Goal: Task Accomplishment & Management: Use online tool/utility

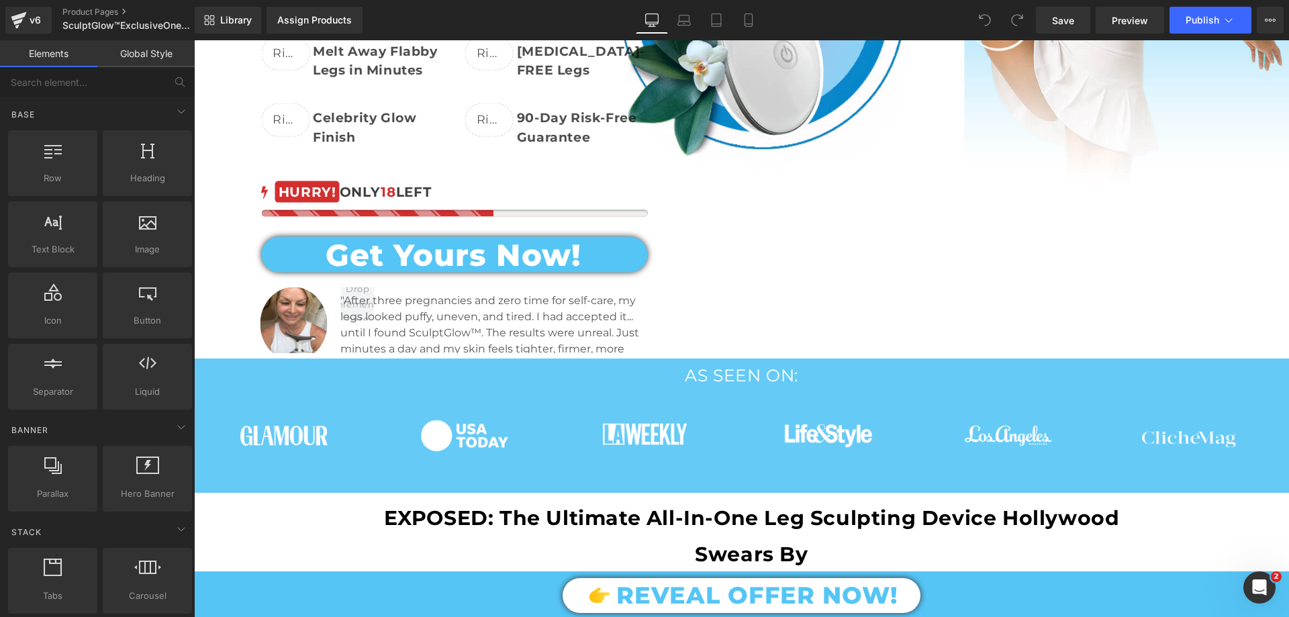
scroll to position [537, 0]
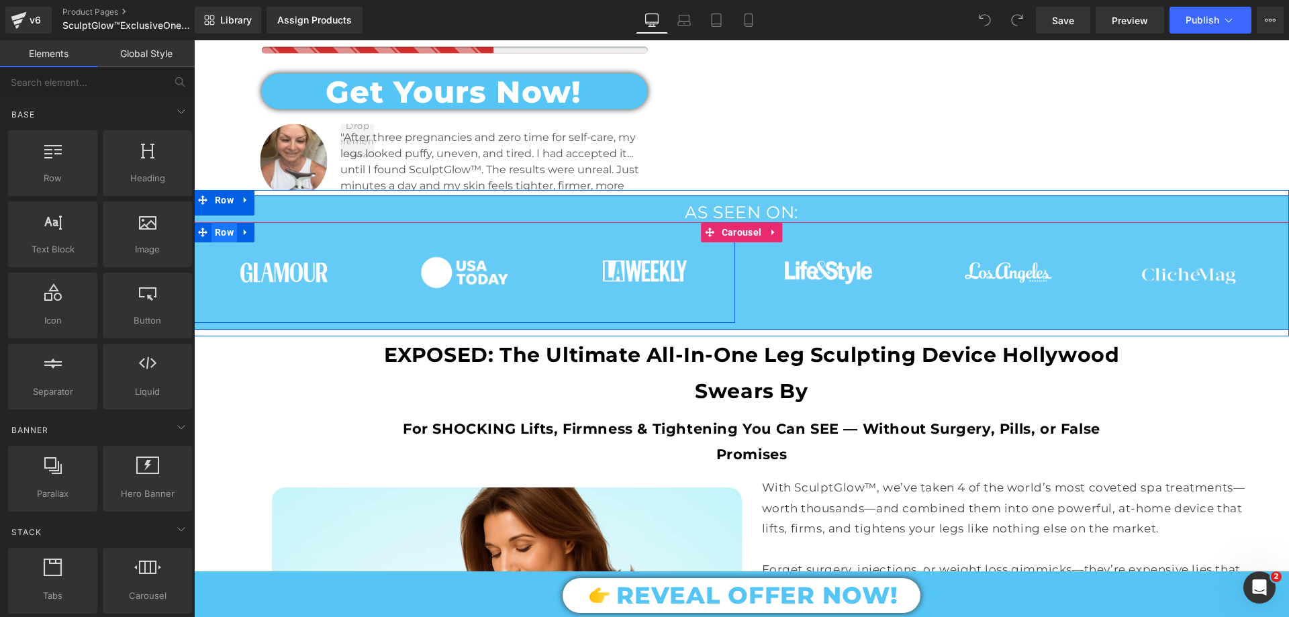
click at [228, 228] on span "Row" at bounding box center [225, 232] width 26 height 20
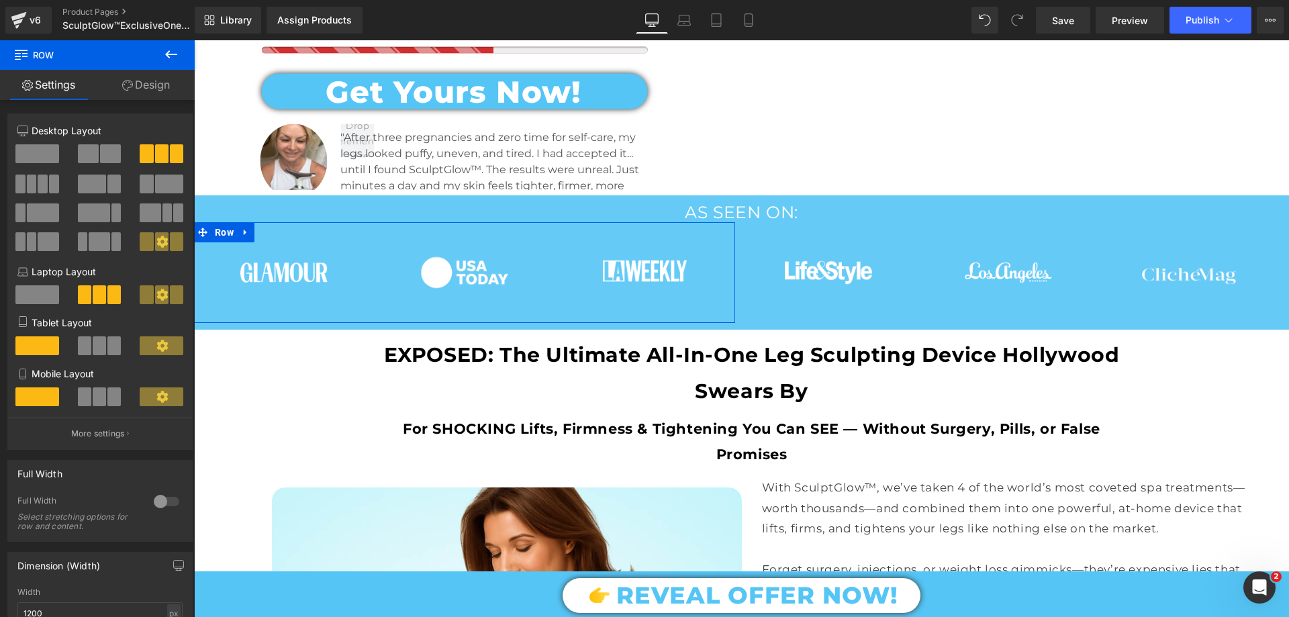
click at [148, 73] on link "Design" at bounding box center [145, 85] width 97 height 30
click at [0, 0] on div "Spacing" at bounding box center [0, 0] width 0 height 0
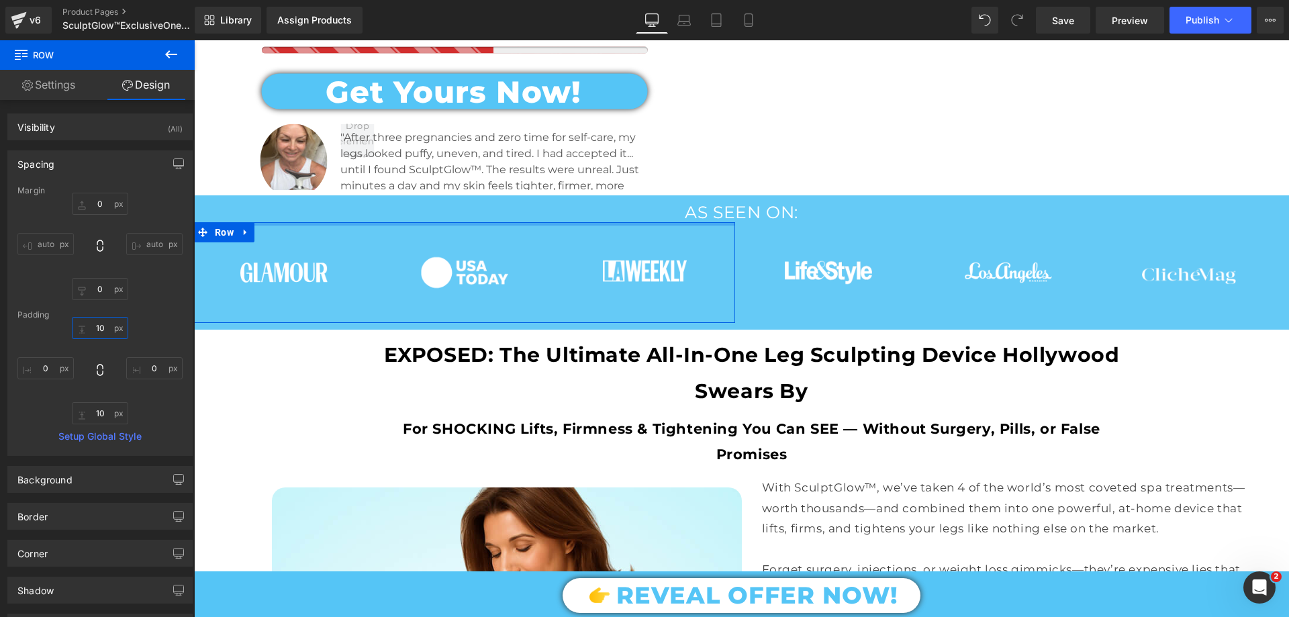
click at [95, 330] on input "text" at bounding box center [100, 328] width 56 height 22
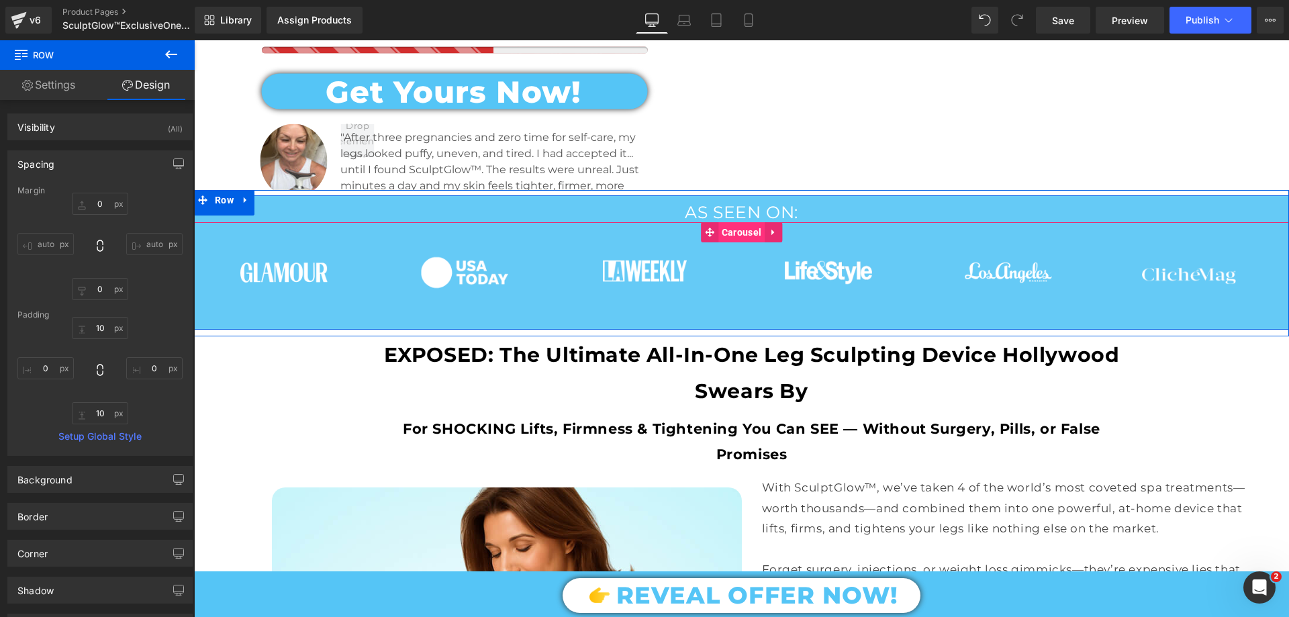
click at [730, 231] on span "Carousel" at bounding box center [741, 232] width 46 height 20
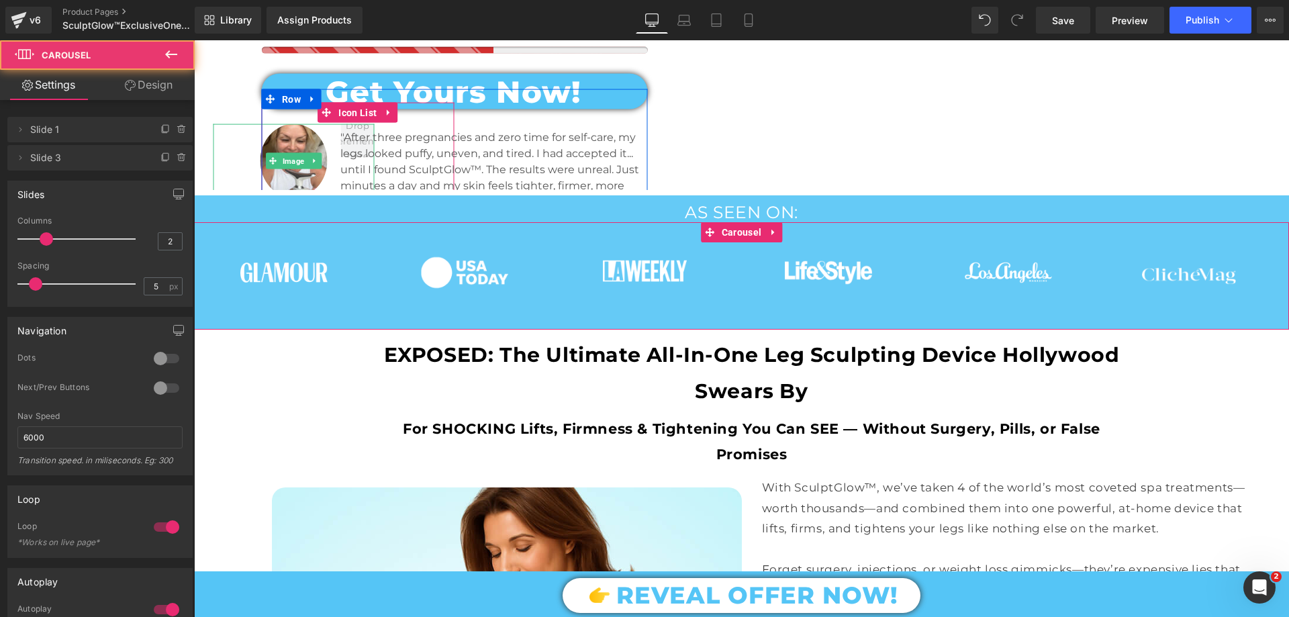
drag, startPoint x: 148, startPoint y: 90, endPoint x: 56, endPoint y: 173, distance: 123.6
click at [148, 89] on link "Design" at bounding box center [148, 85] width 97 height 30
click at [0, 0] on div "Spacing" at bounding box center [0, 0] width 0 height 0
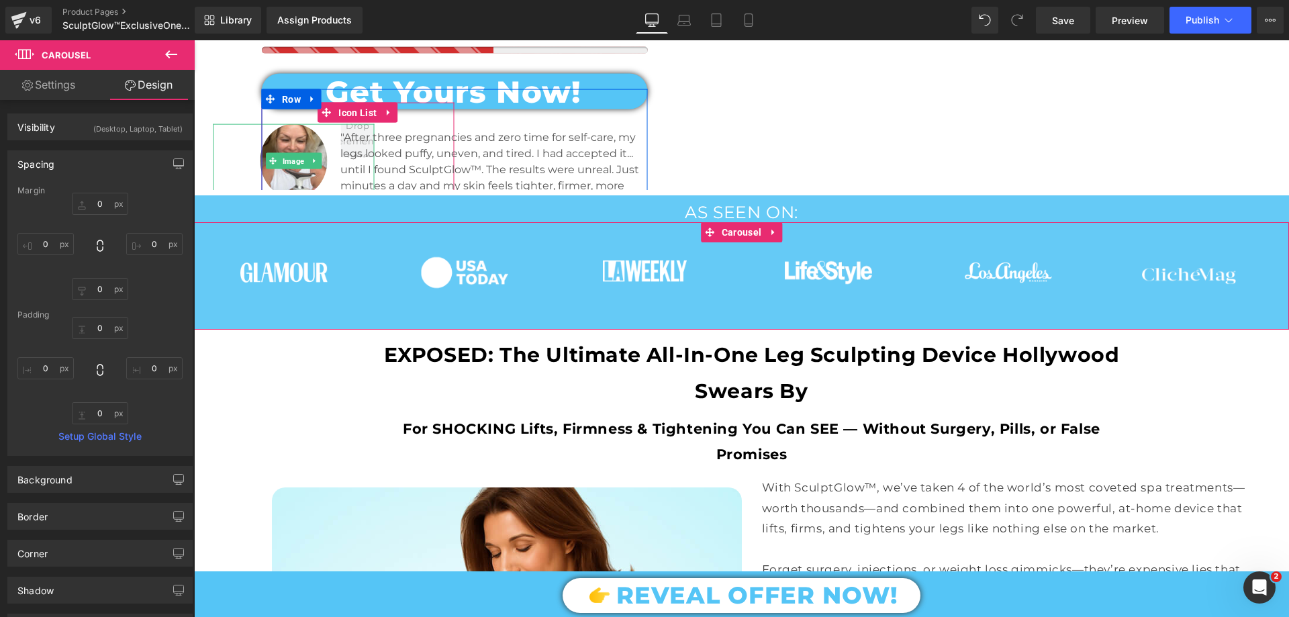
click at [56, 173] on div "Spacing" at bounding box center [100, 164] width 184 height 26
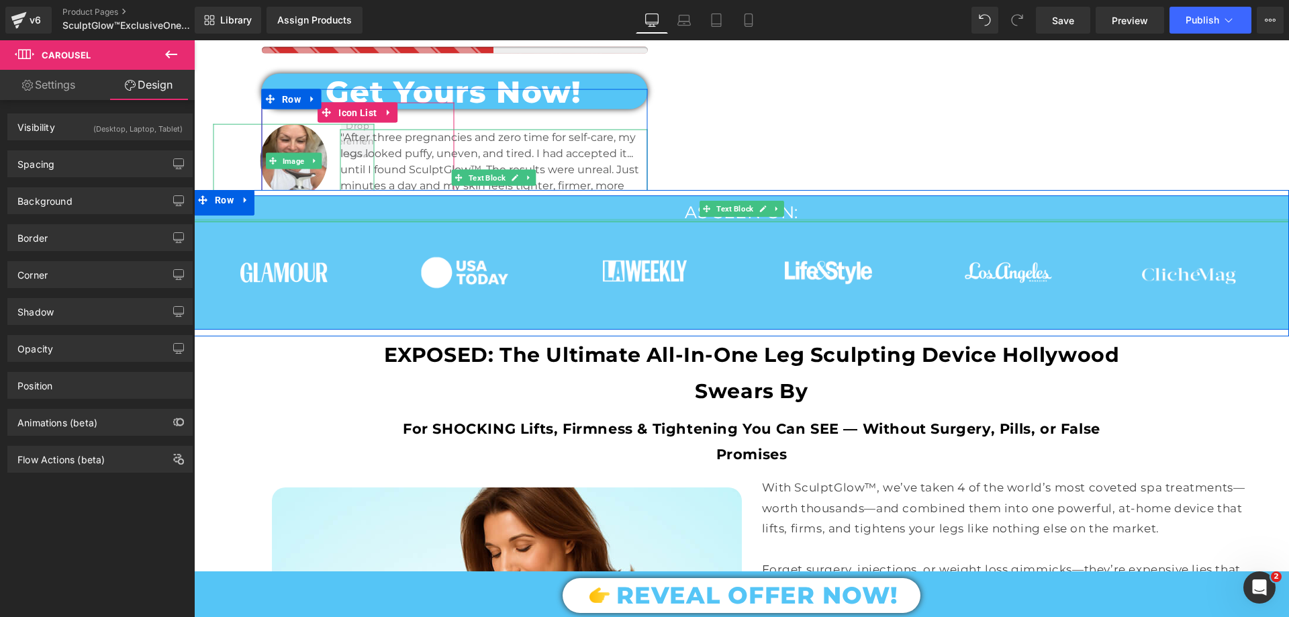
click at [670, 214] on p "AS SEEN ON:" at bounding box center [741, 212] width 1095 height 20
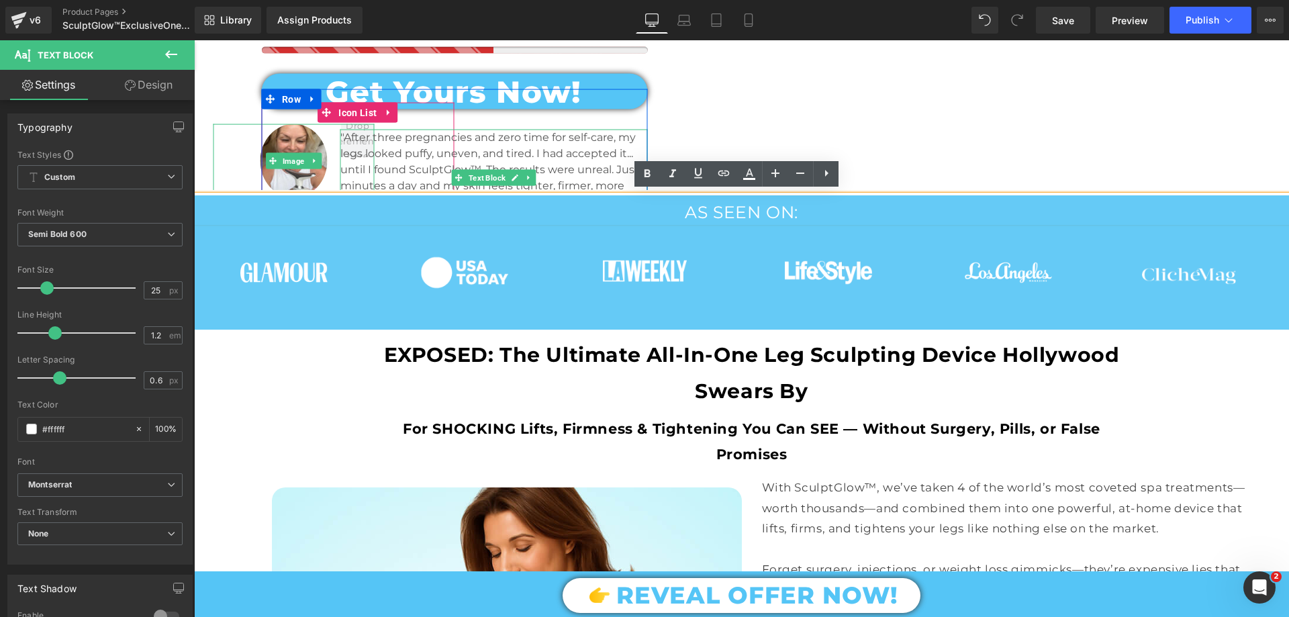
click at [670, 214] on p "AS SEEN ON:" at bounding box center [741, 212] width 1095 height 20
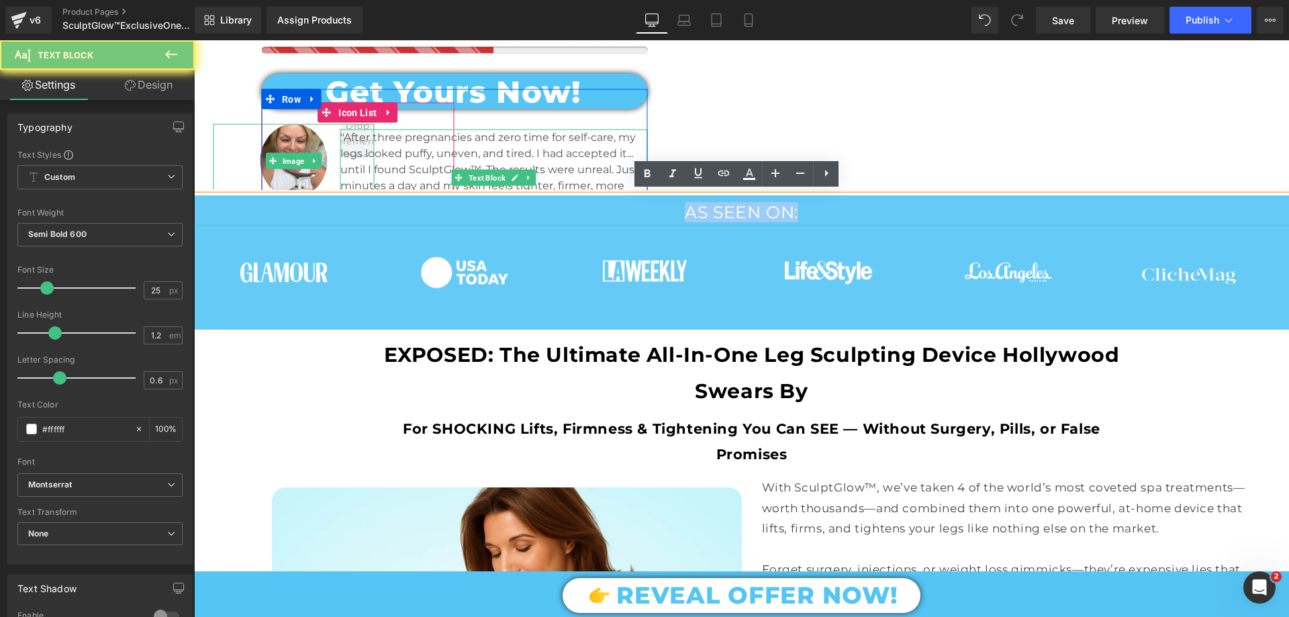
click at [670, 214] on p "AS SEEN ON:" at bounding box center [741, 212] width 1095 height 20
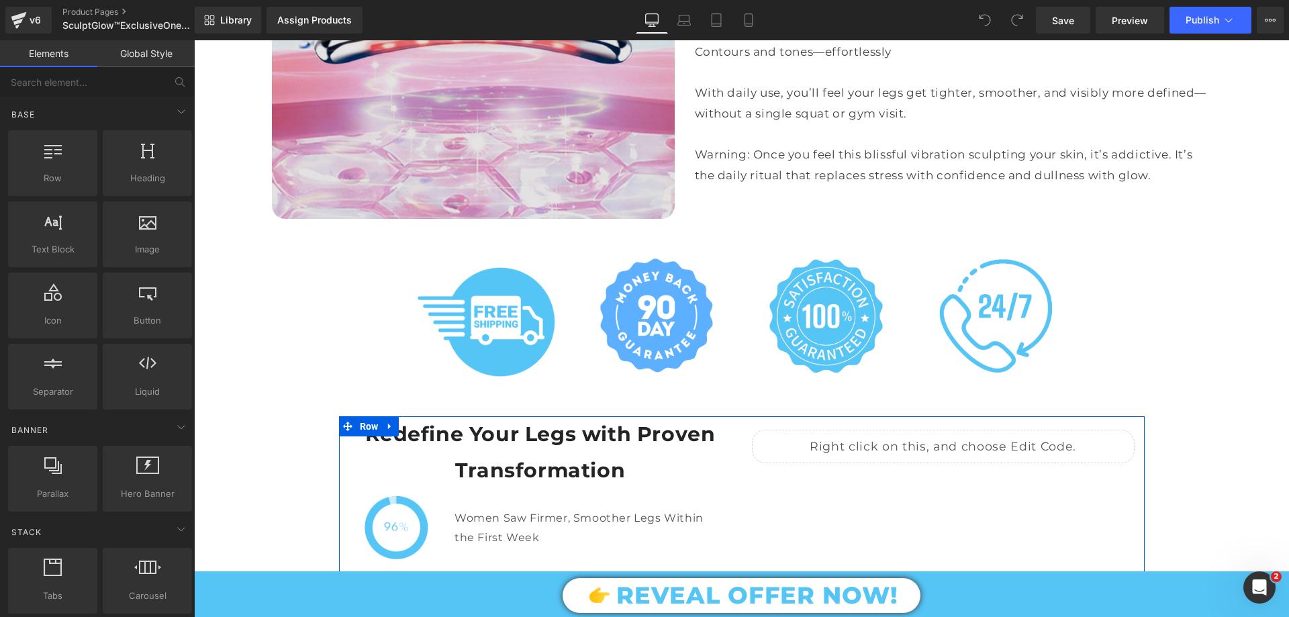
scroll to position [5775, 0]
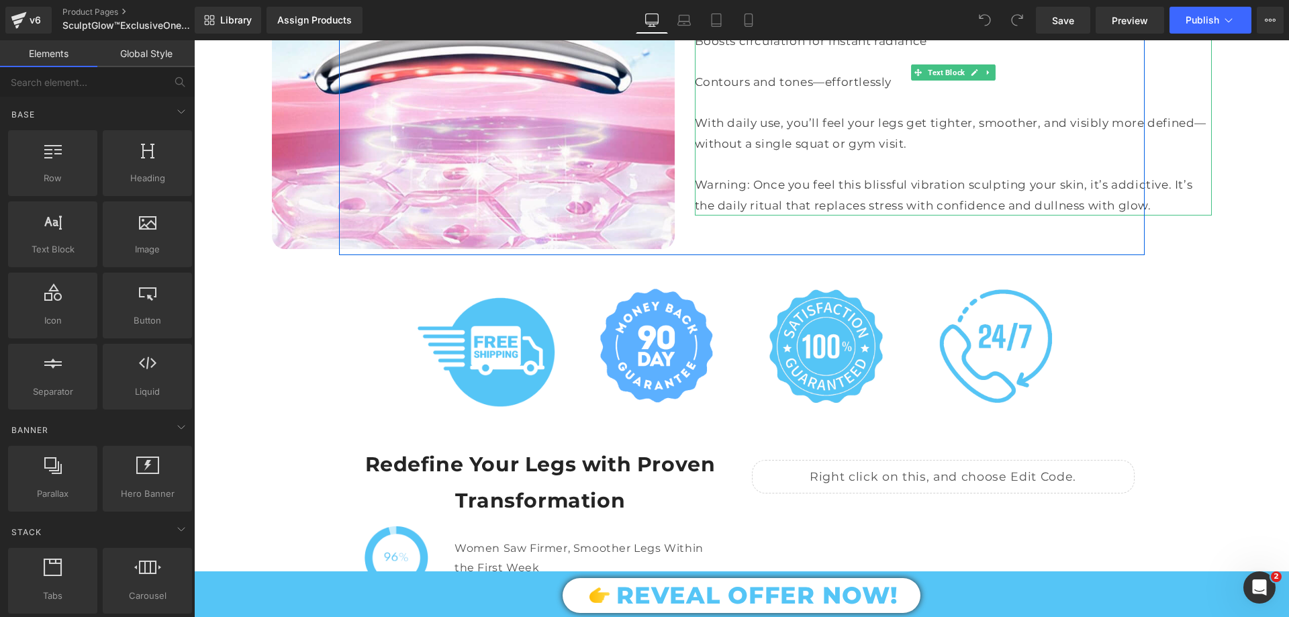
click at [703, 175] on div "Warning: Once you feel this blissful vibration sculpting your skin, it’s addict…" at bounding box center [953, 195] width 517 height 41
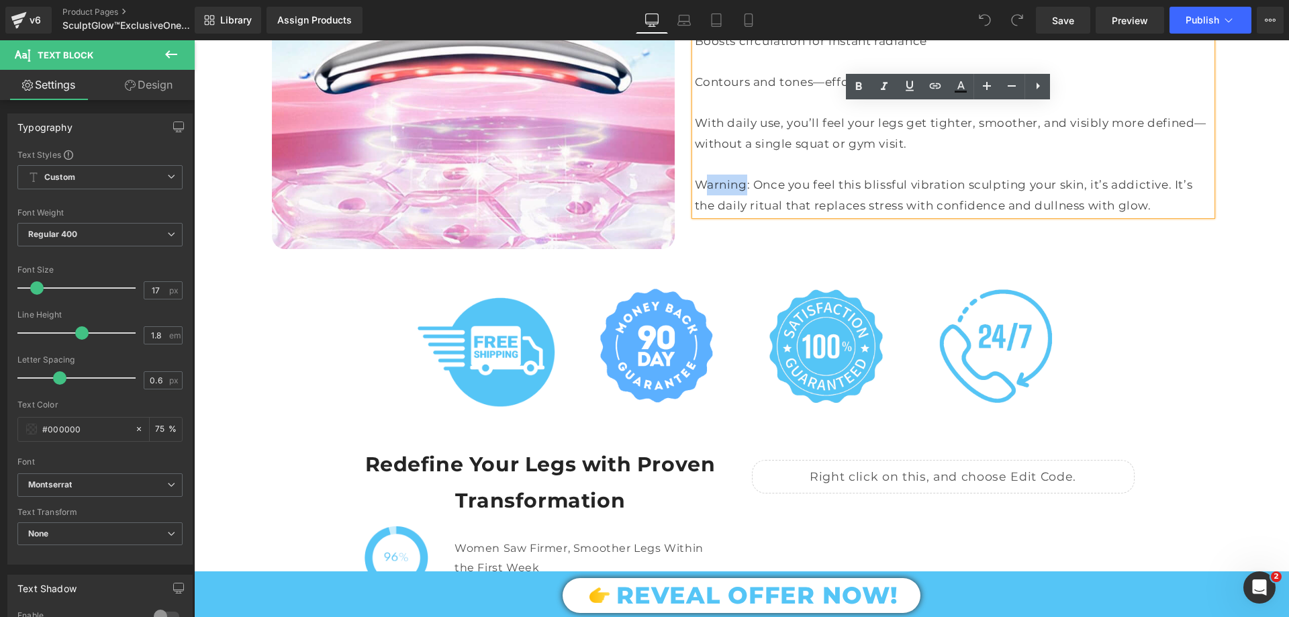
drag, startPoint x: 703, startPoint y: 166, endPoint x: 739, endPoint y: 168, distance: 35.6
click at [739, 175] on div "Warning: Once you feel this blissful vibration sculpting your skin, it’s addict…" at bounding box center [953, 195] width 517 height 41
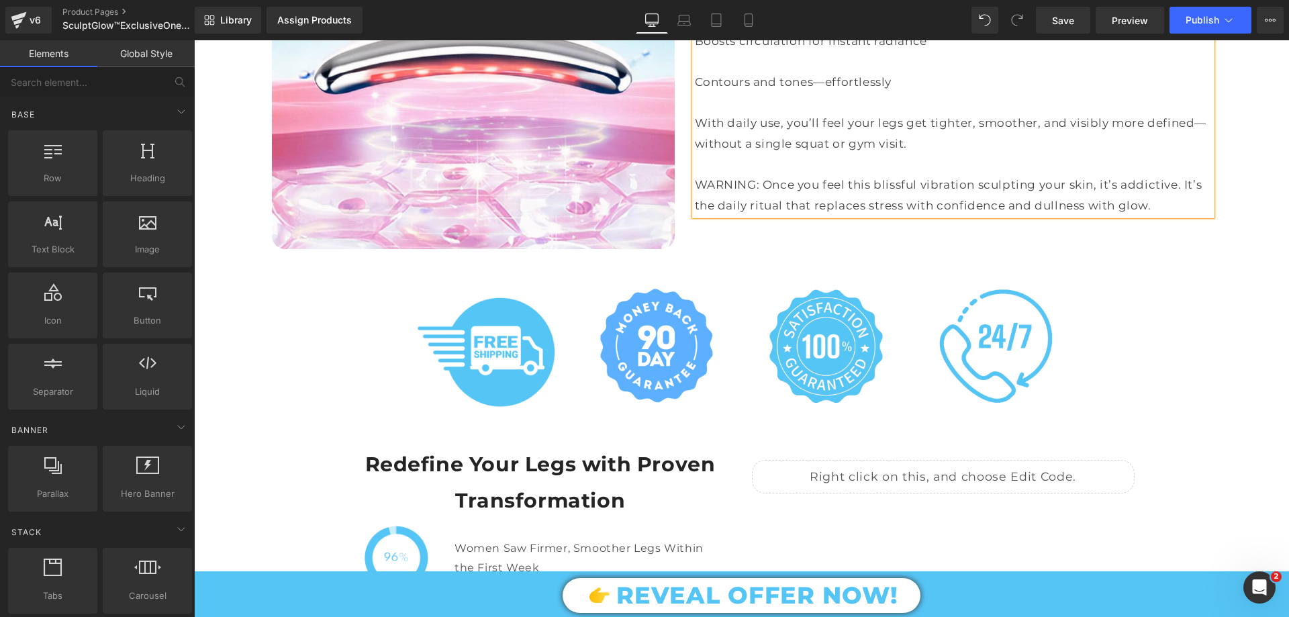
click at [1236, 237] on div at bounding box center [741, 483] width 1095 height 12131
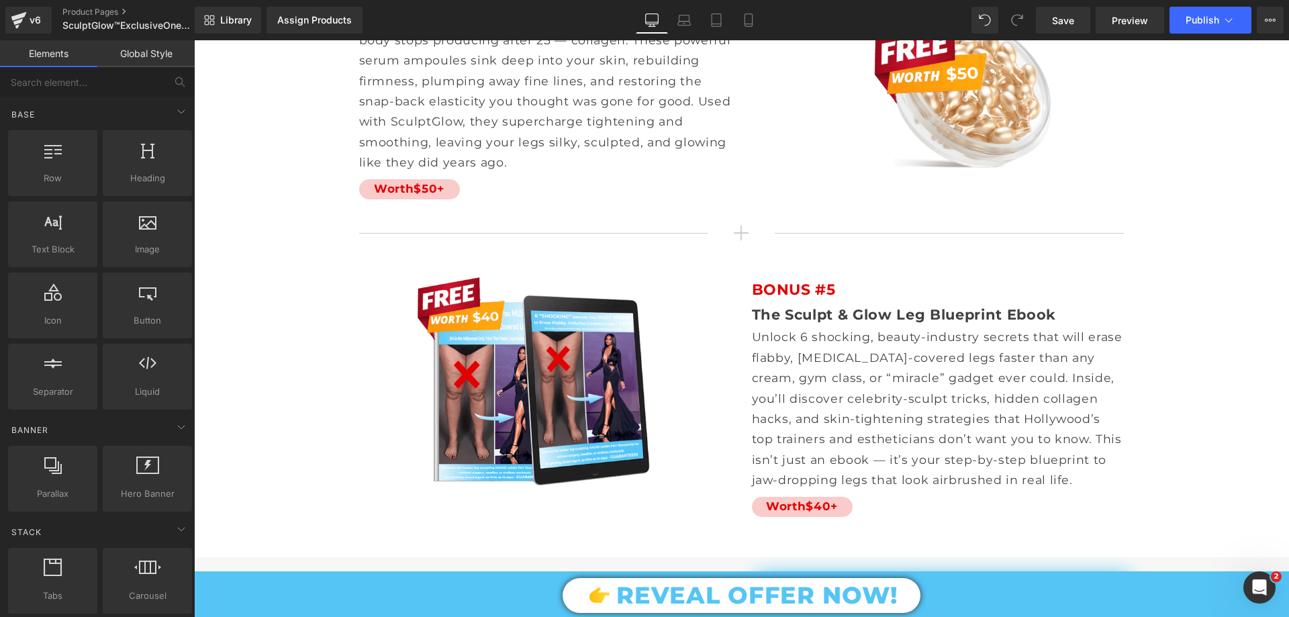
scroll to position [8729, 0]
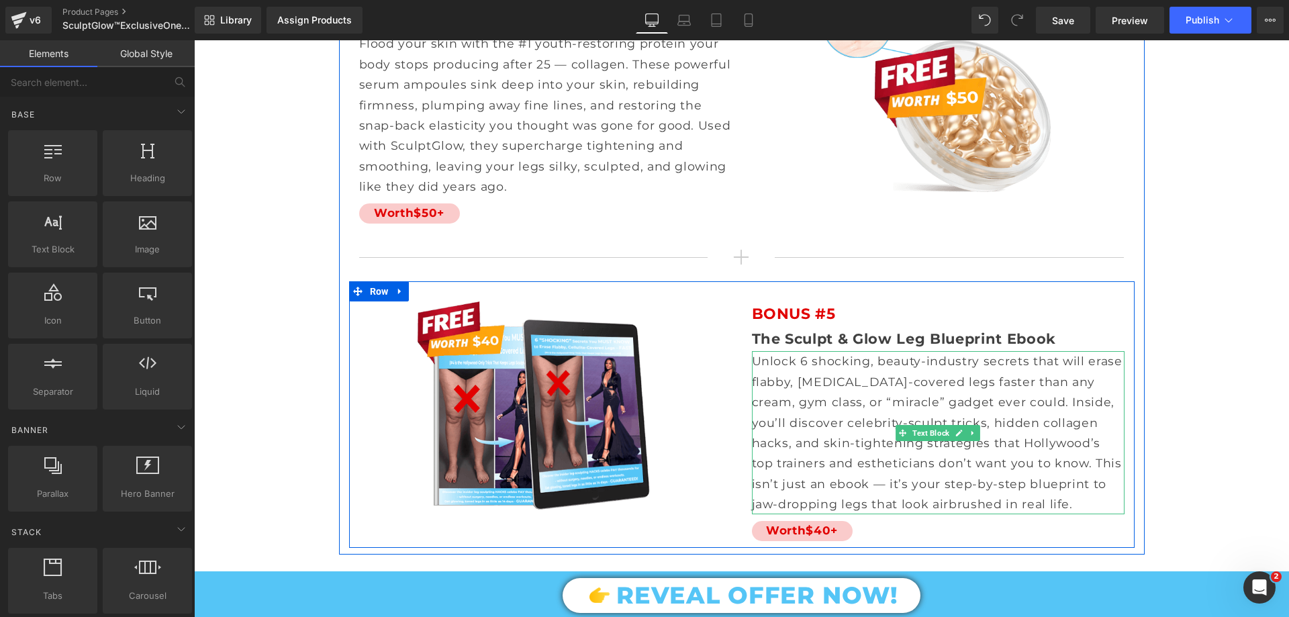
click at [818, 417] on p "Unlock 6 shocking, beauty-industry secrets that will erase flabby, [MEDICAL_DAT…" at bounding box center [938, 432] width 373 height 163
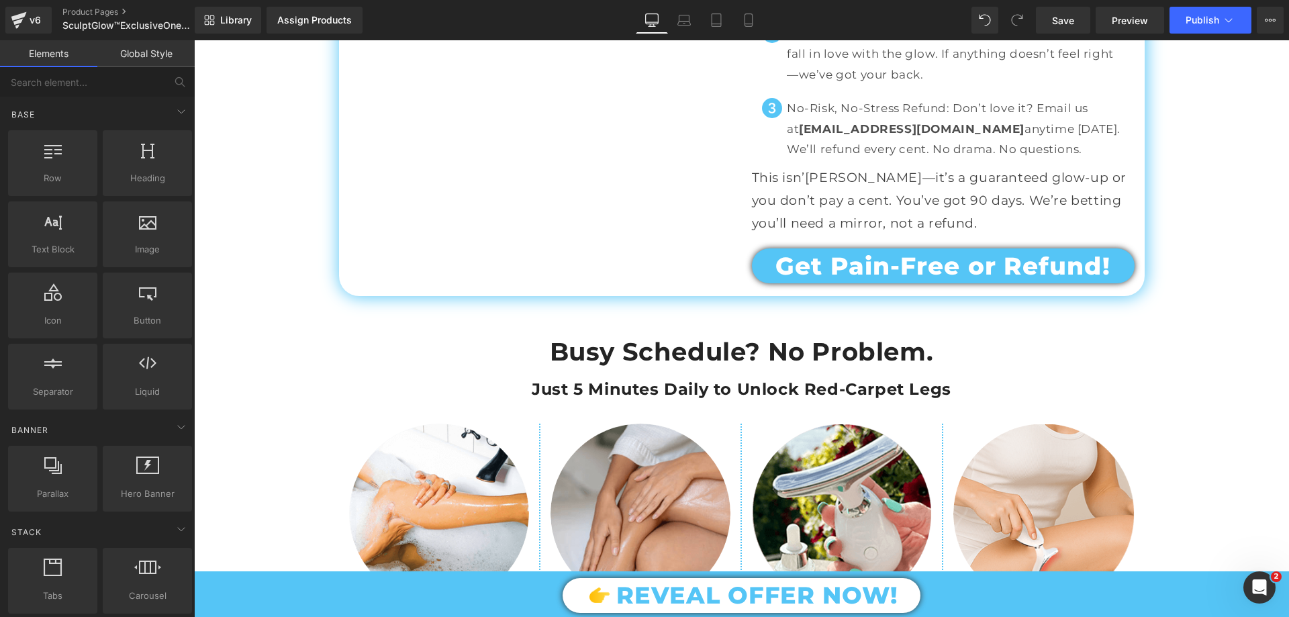
scroll to position [6715, 0]
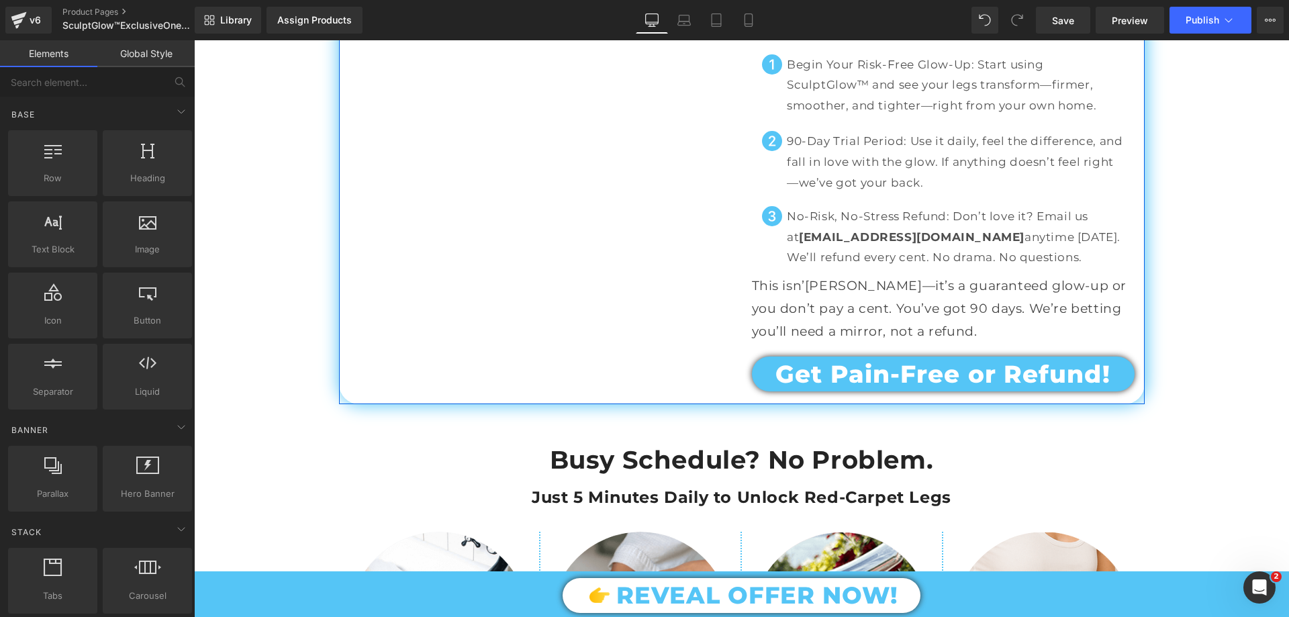
click at [876, 153] on p "90-Day Trial Period: Use it daily, feel the difference, and fall in love with t…" at bounding box center [956, 162] width 338 height 62
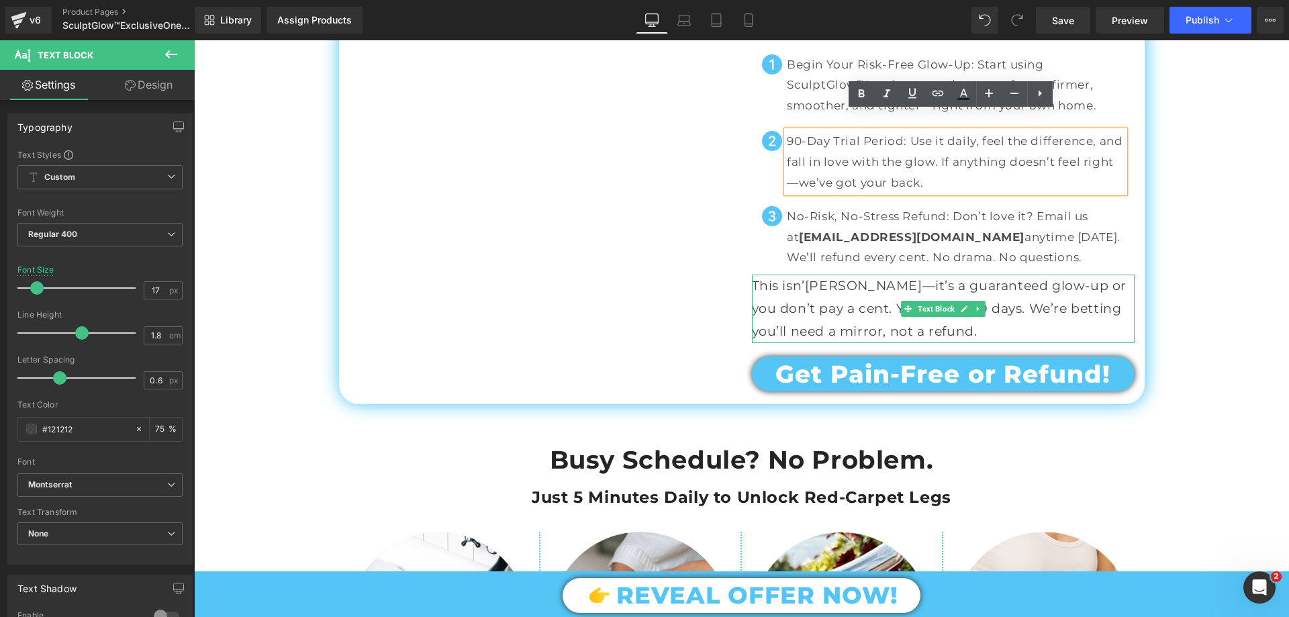
click at [822, 281] on p "This isn’[PERSON_NAME]—it’s a guaranteed glow-up or you don’t pay a cent. You’v…" at bounding box center [943, 309] width 383 height 69
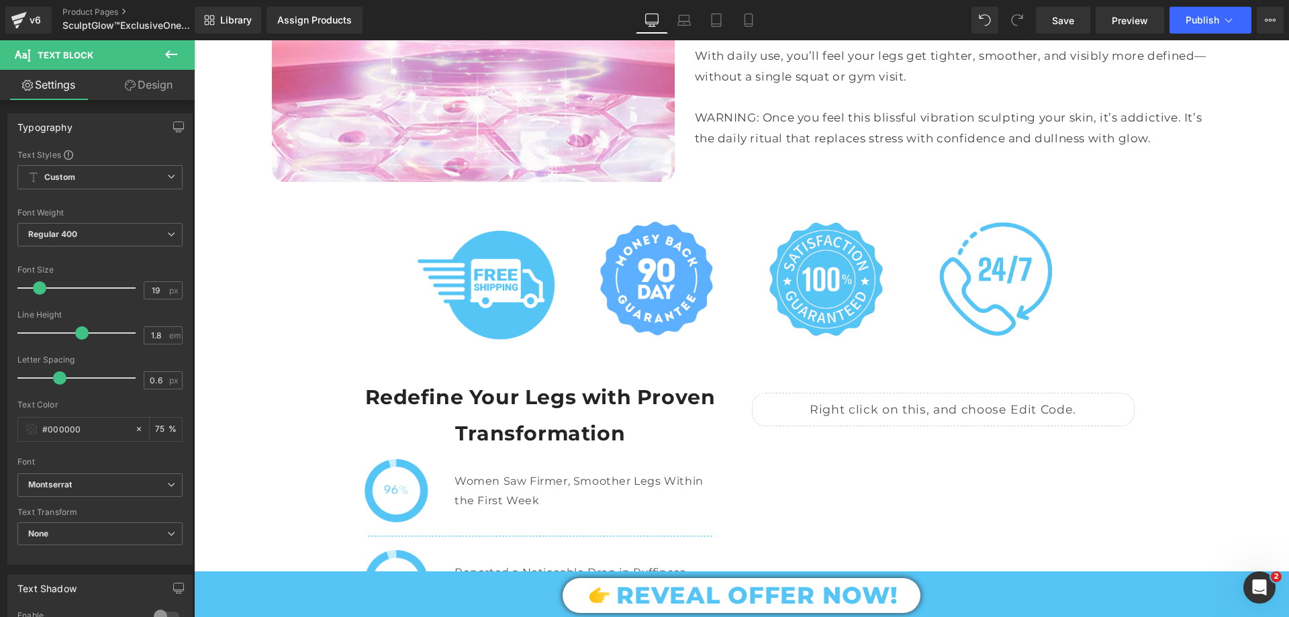
scroll to position [5439, 0]
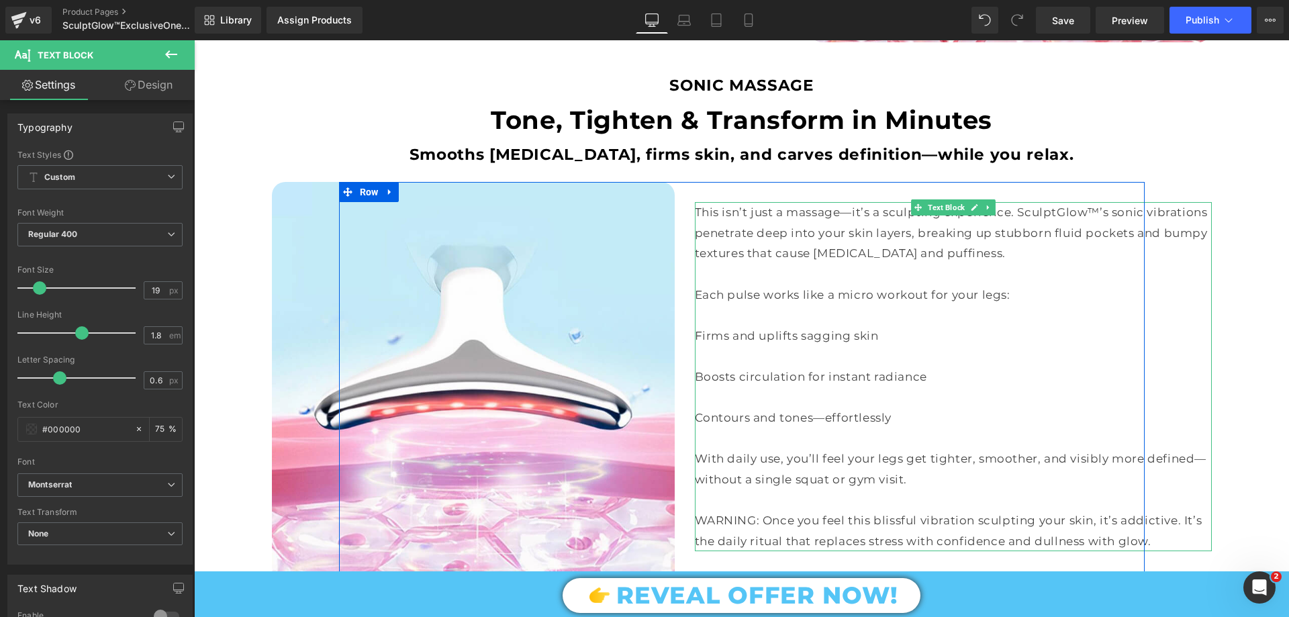
click at [756, 326] on div "Firms and uplifts sagging skin" at bounding box center [953, 336] width 517 height 21
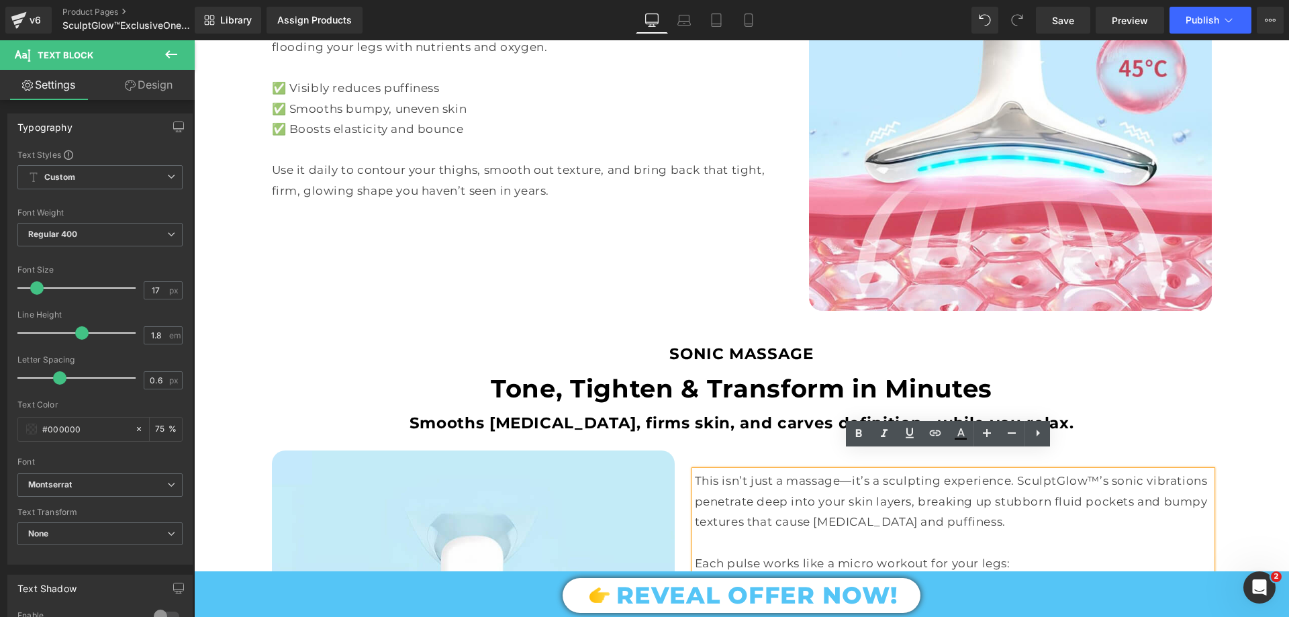
scroll to position [5103, 0]
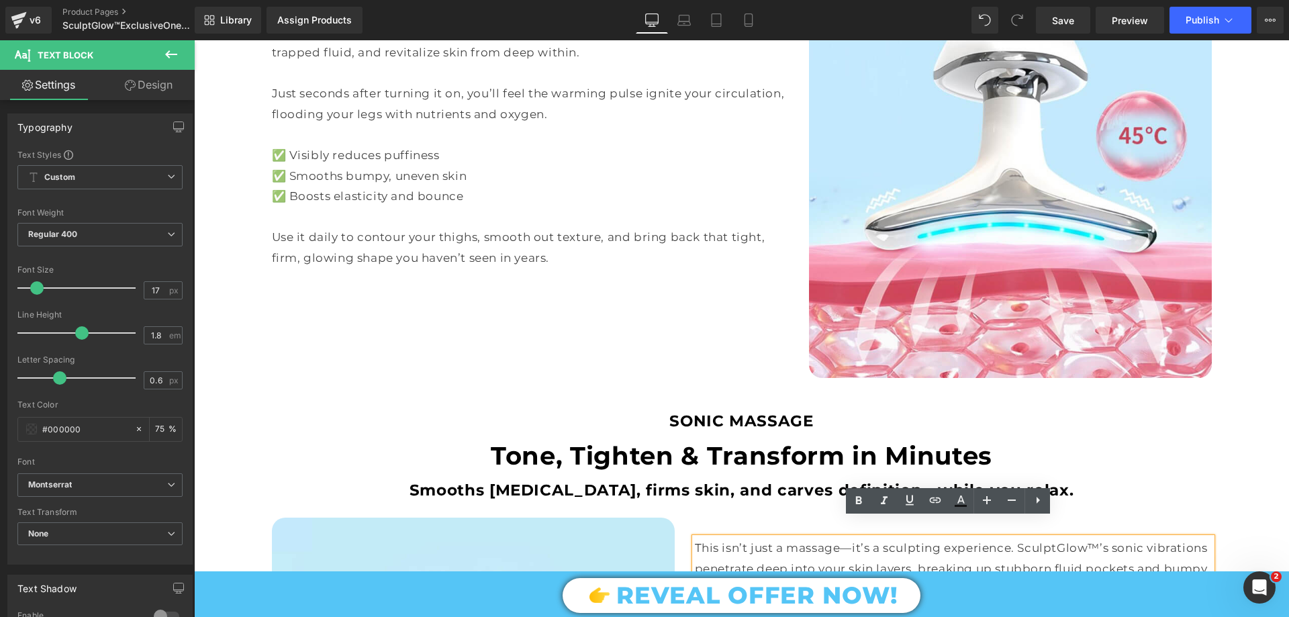
click at [421, 227] on div "Use it daily to contour your thighs, smooth out texture, and bring back that ti…" at bounding box center [530, 247] width 517 height 41
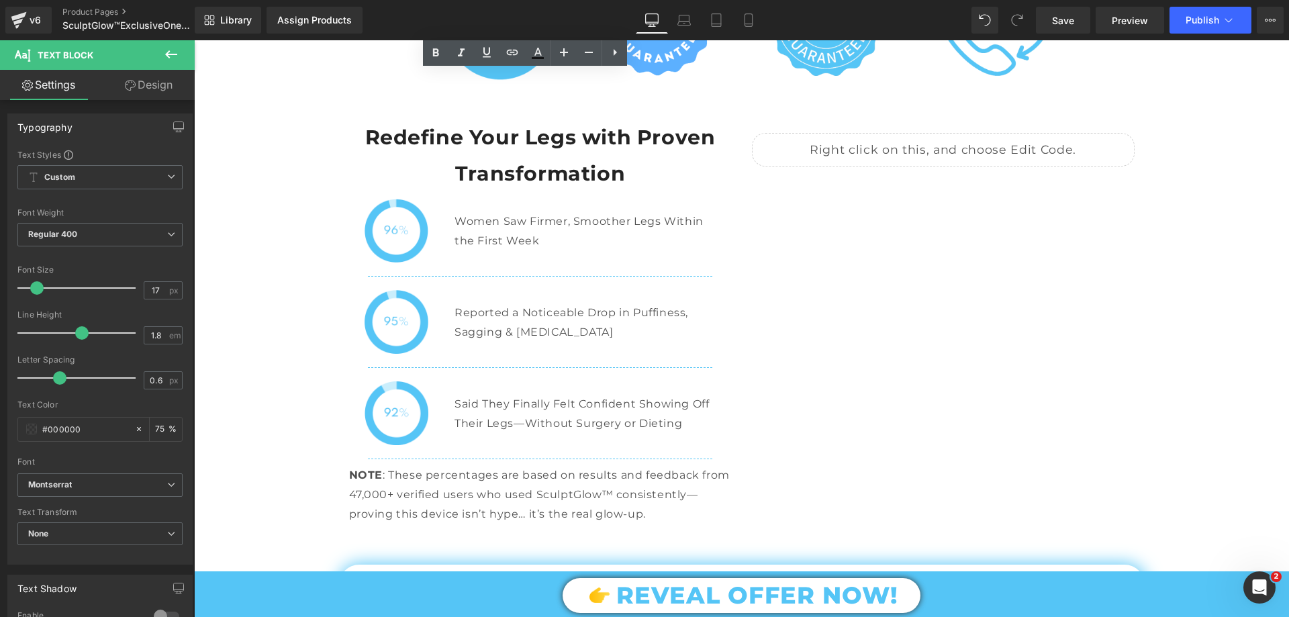
scroll to position [6043, 0]
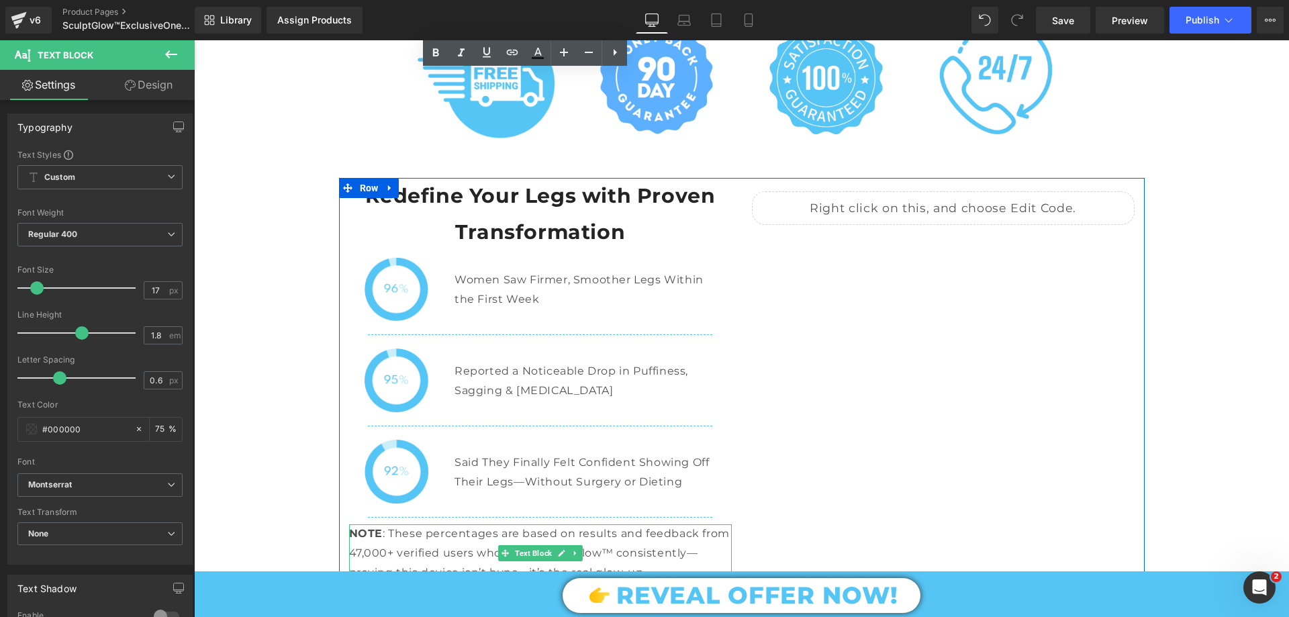
click at [506, 524] on p "NOTE : These percentages are based on results and feedback from 47,000+ verifie…" at bounding box center [540, 553] width 383 height 58
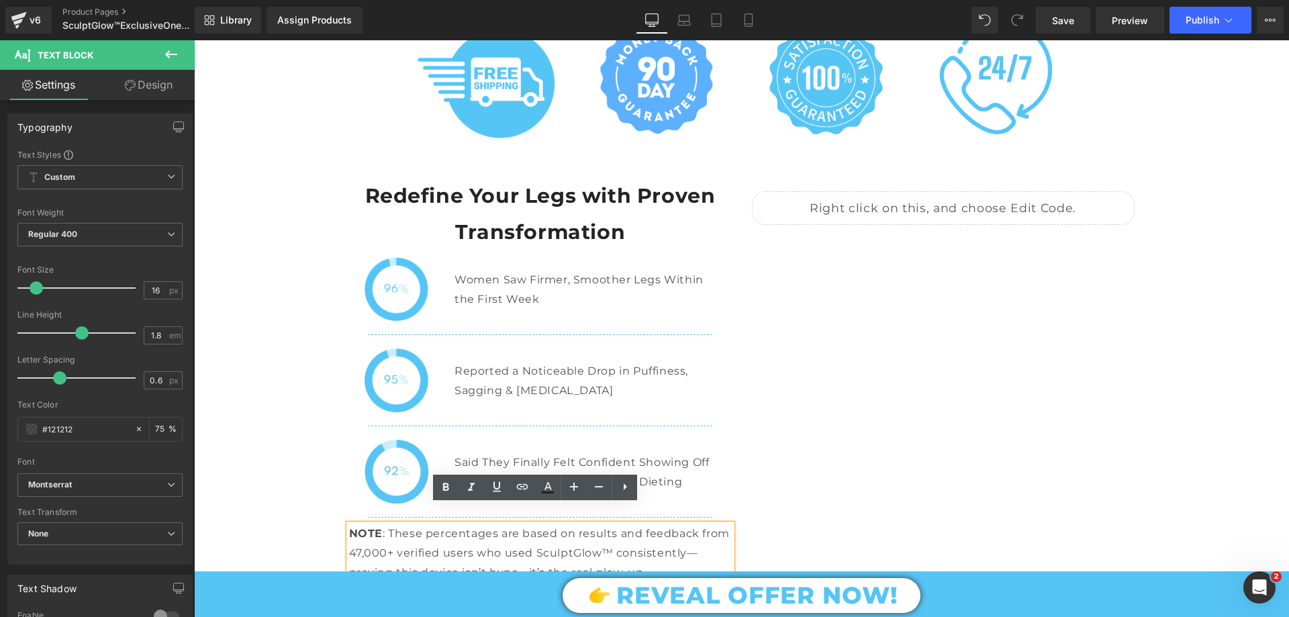
click at [543, 271] on div "Women Saw Firmer, Smoother Legs Within the First Week Text Block" at bounding box center [588, 290] width 267 height 39
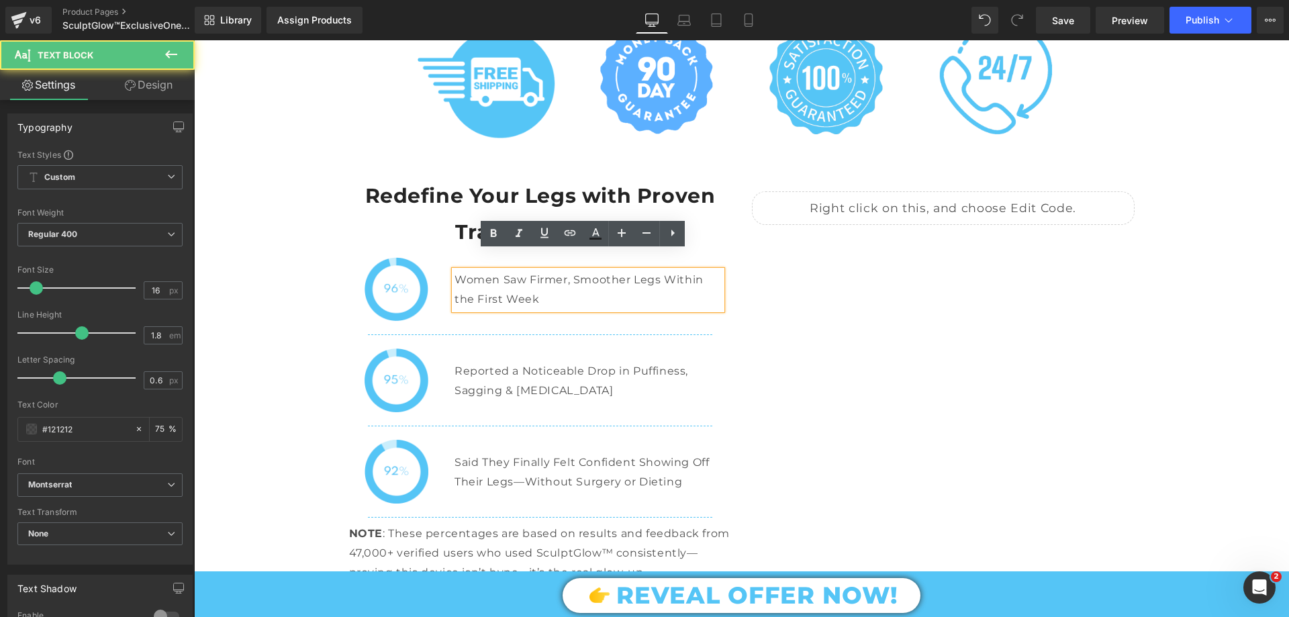
click at [532, 277] on p "Women Saw Firmer, Smoother Legs Within the First Week" at bounding box center [588, 290] width 267 height 39
click at [515, 277] on p "Women Saw Firmer, Smoother Legs Within the First Week" at bounding box center [588, 290] width 267 height 39
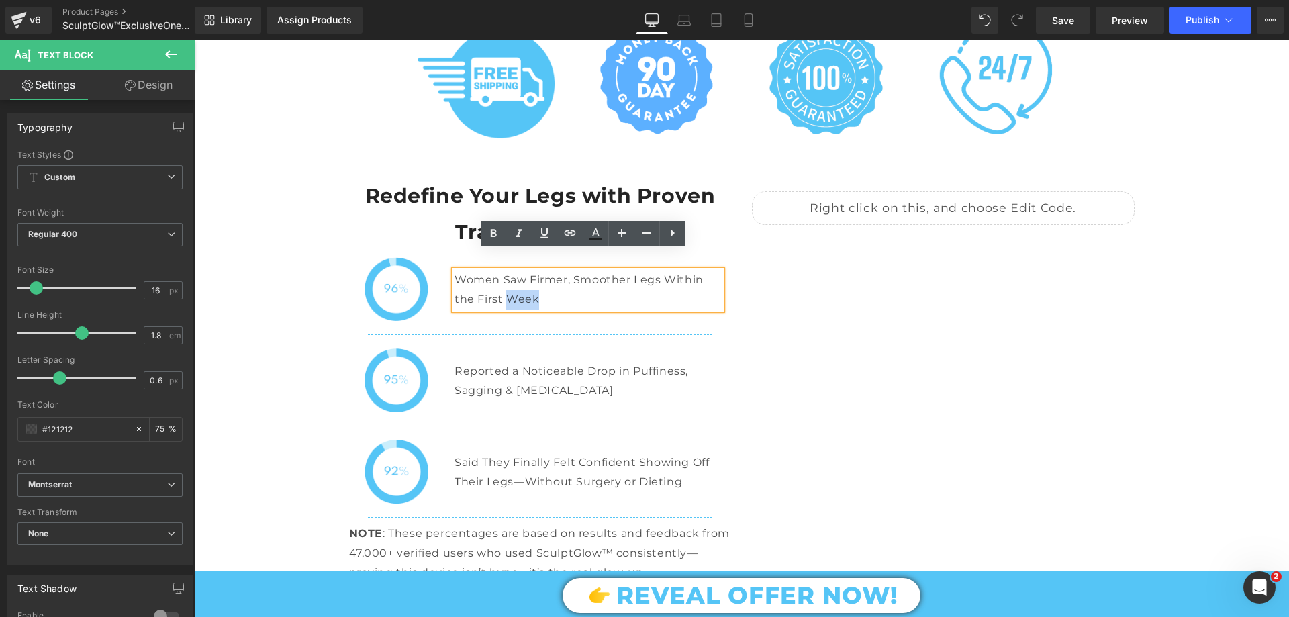
click at [515, 277] on p "Women Saw Firmer, Smoother Legs Within the First Week" at bounding box center [588, 290] width 267 height 39
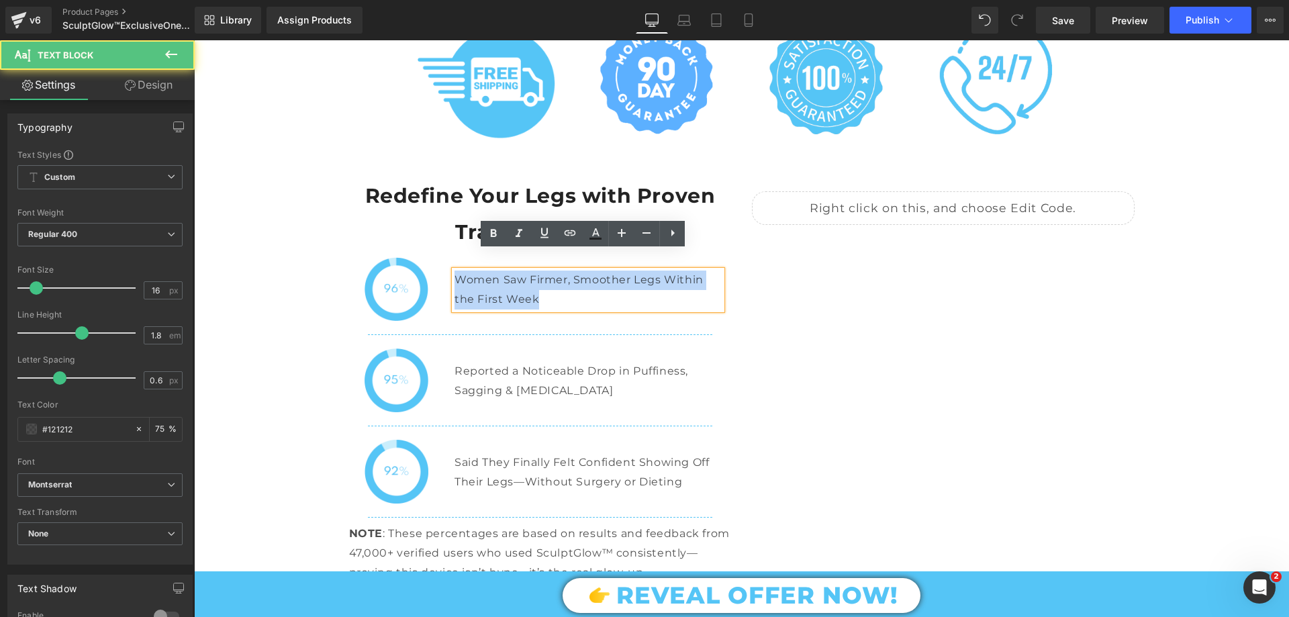
click at [515, 277] on p "Women Saw Firmer, Smoother Legs Within the First Week" at bounding box center [588, 290] width 267 height 39
click at [916, 341] on div "Liquid Redefine Your Legs with Proven Transformation Text Block Image Women Saw…" at bounding box center [742, 383] width 806 height 411
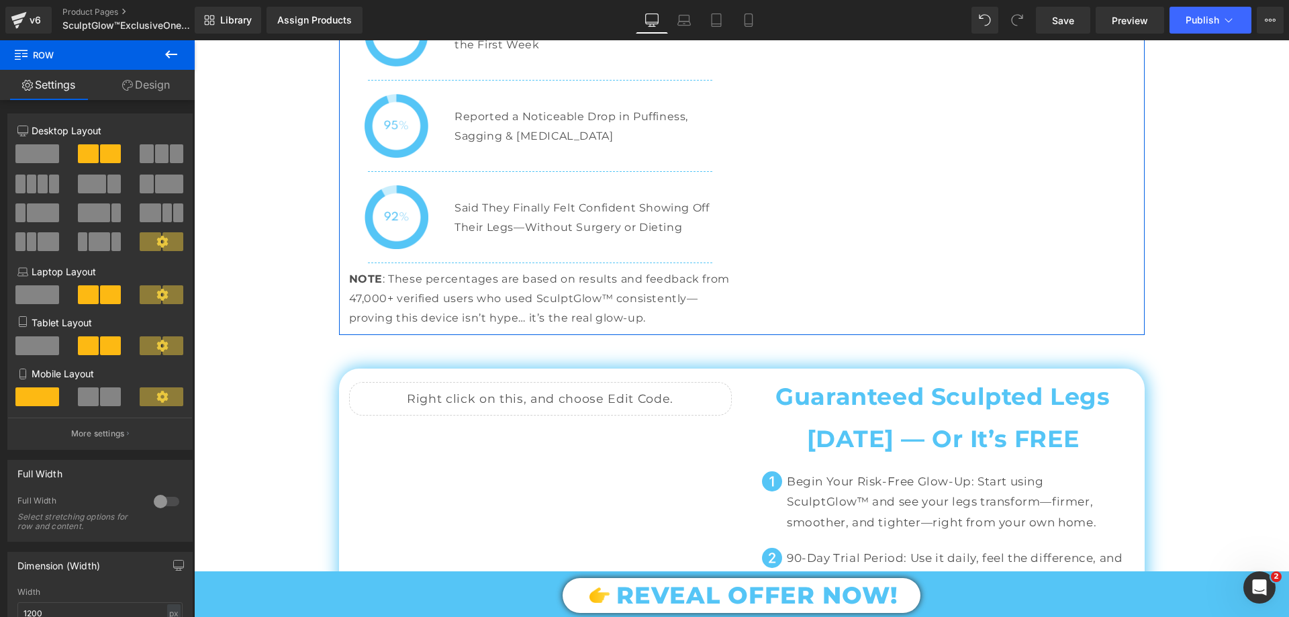
scroll to position [6580, 0]
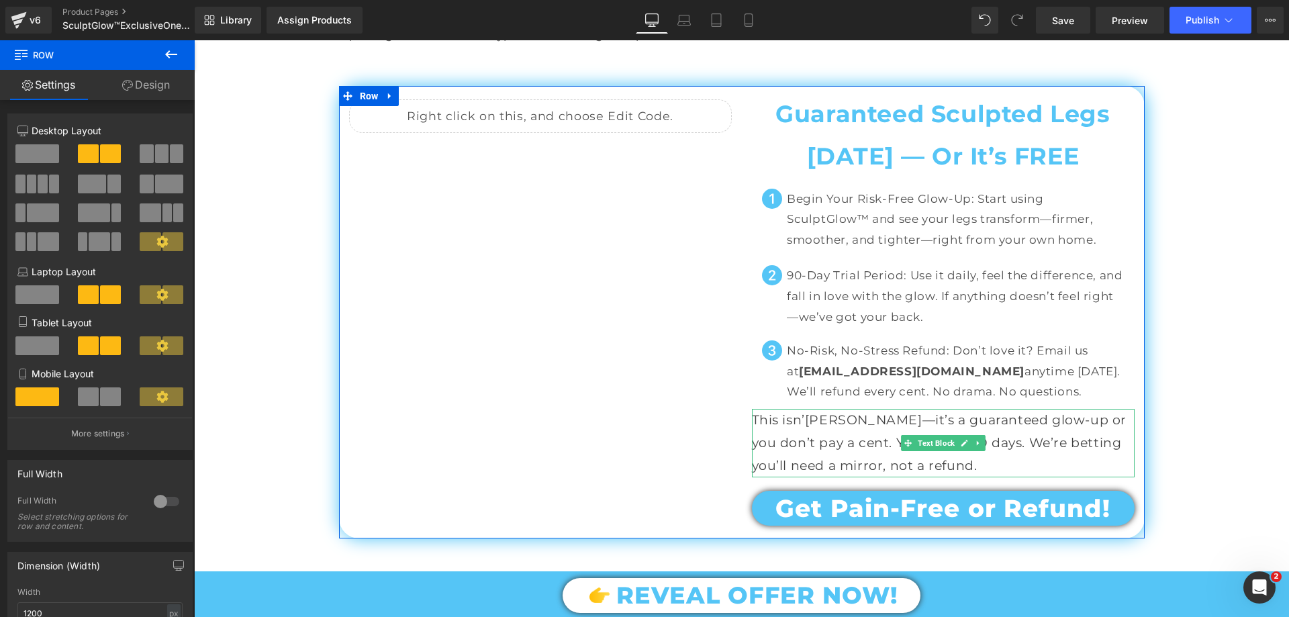
click at [864, 409] on p "This isn’[PERSON_NAME]—it’s a guaranteed glow-up or you don’t pay a cent. You’v…" at bounding box center [943, 443] width 383 height 69
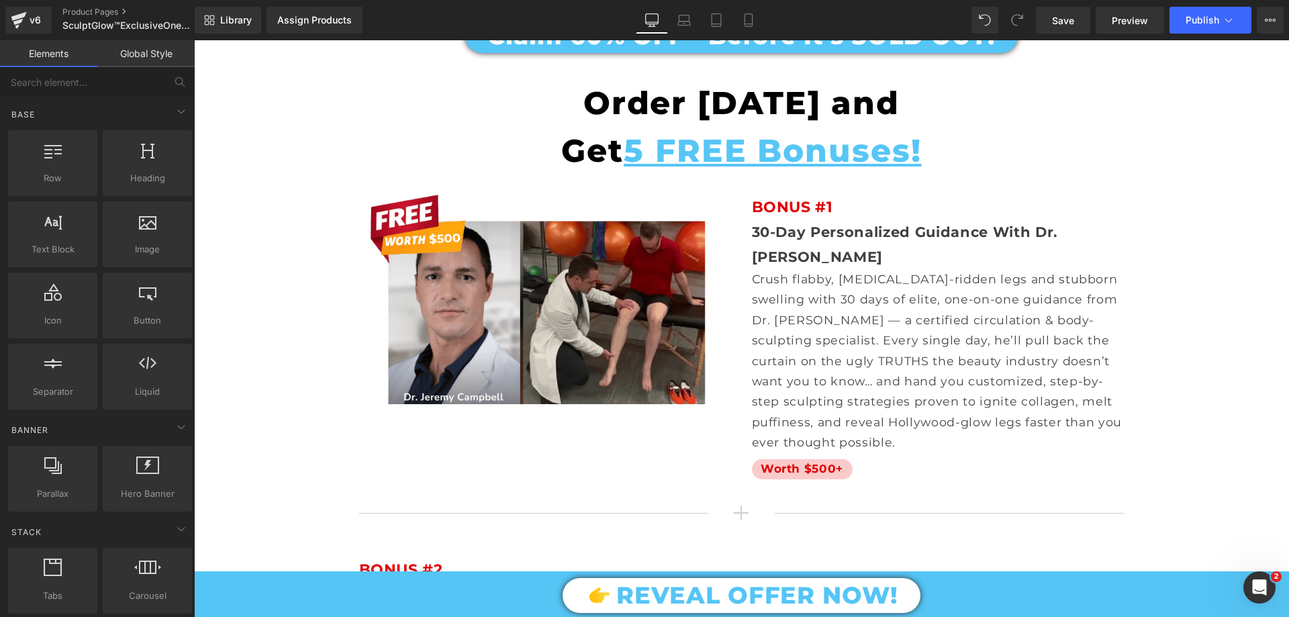
scroll to position [7655, 0]
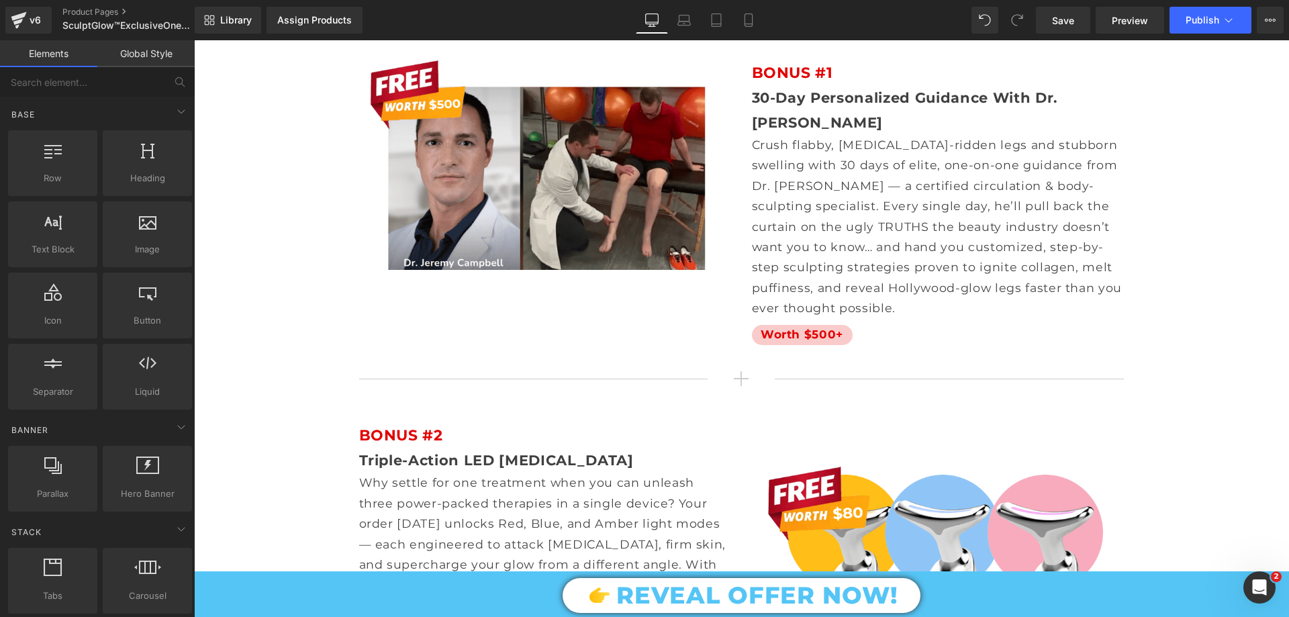
click at [876, 172] on p "Crush flabby, [MEDICAL_DATA]-ridden legs and stubborn swelling with 30 days of …" at bounding box center [938, 226] width 373 height 183
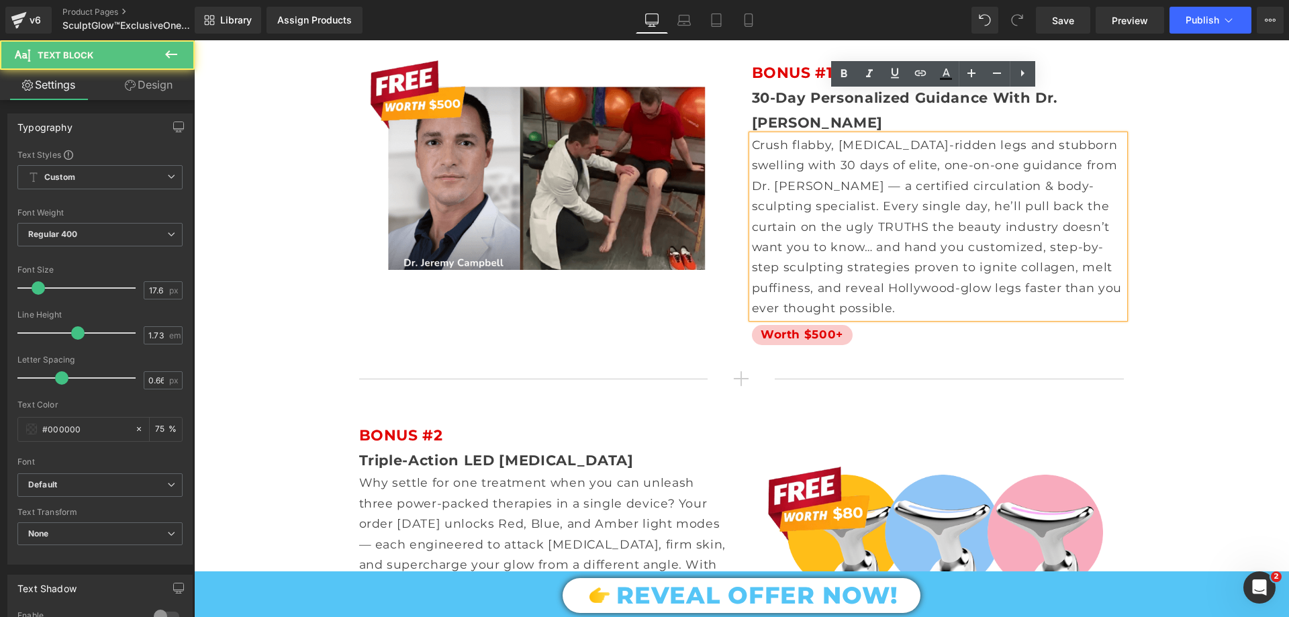
click at [867, 183] on p "Crush flabby, [MEDICAL_DATA]-ridden legs and stubborn swelling with 30 days of …" at bounding box center [938, 226] width 373 height 183
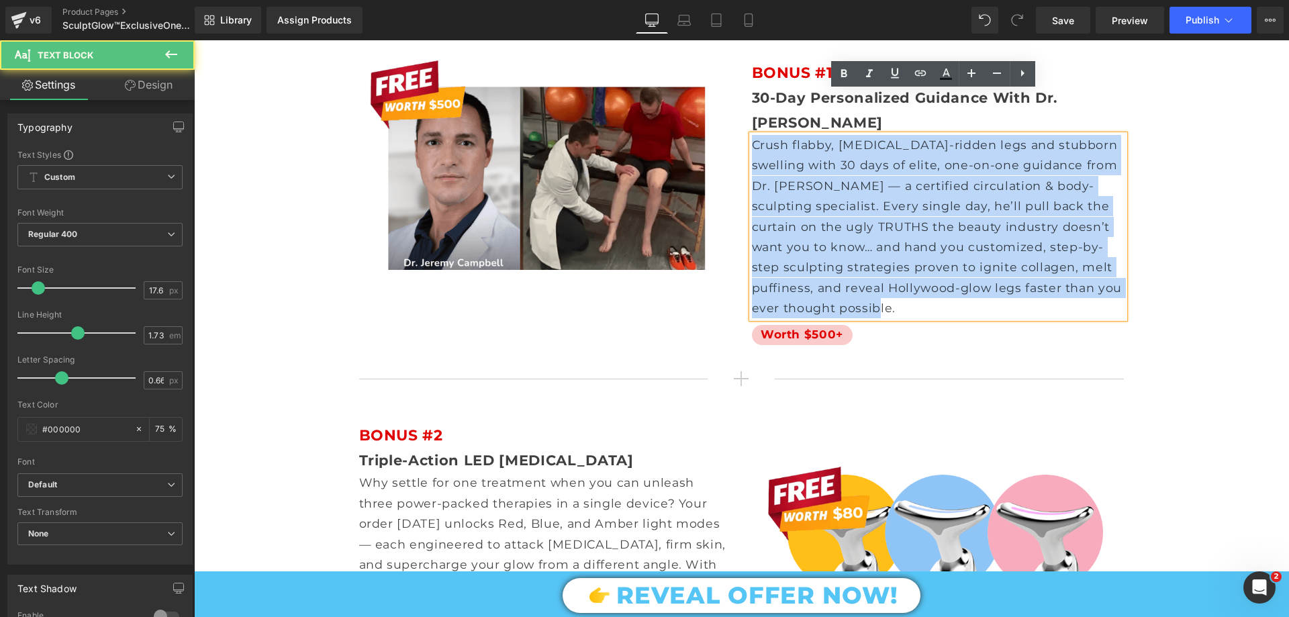
click at [867, 183] on p "Crush flabby, [MEDICAL_DATA]-ridden legs and stubborn swelling with 30 days of …" at bounding box center [938, 226] width 373 height 183
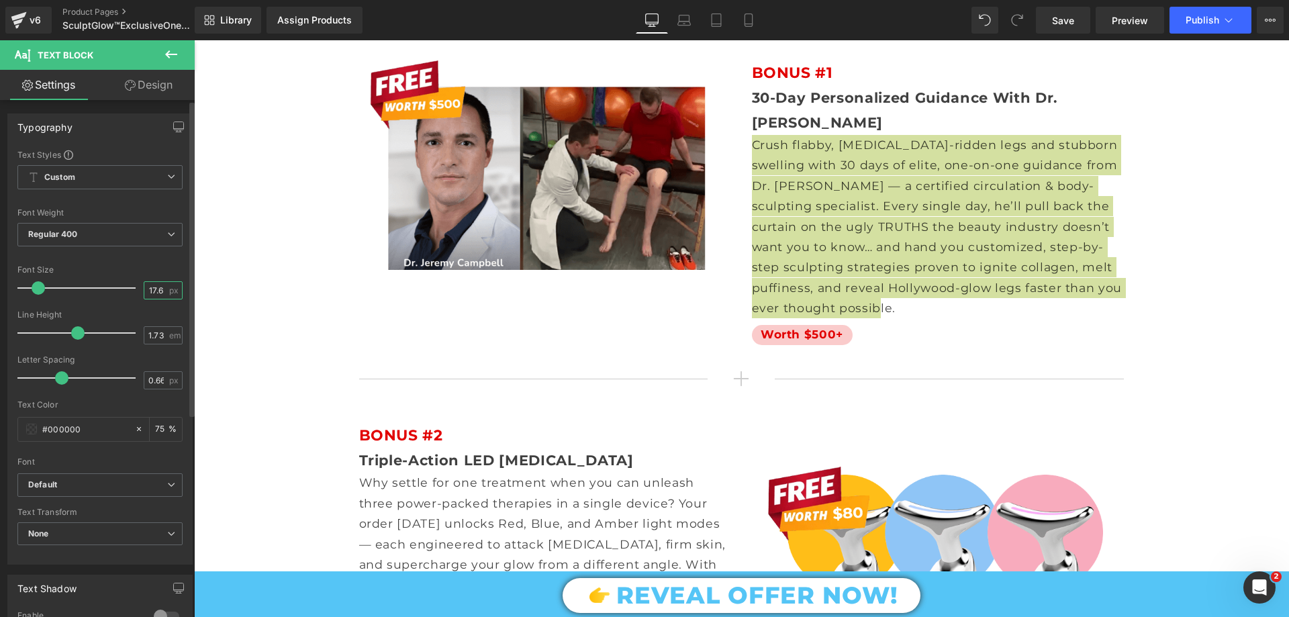
click at [144, 289] on input "17.6" at bounding box center [156, 290] width 24 height 17
type input "17"
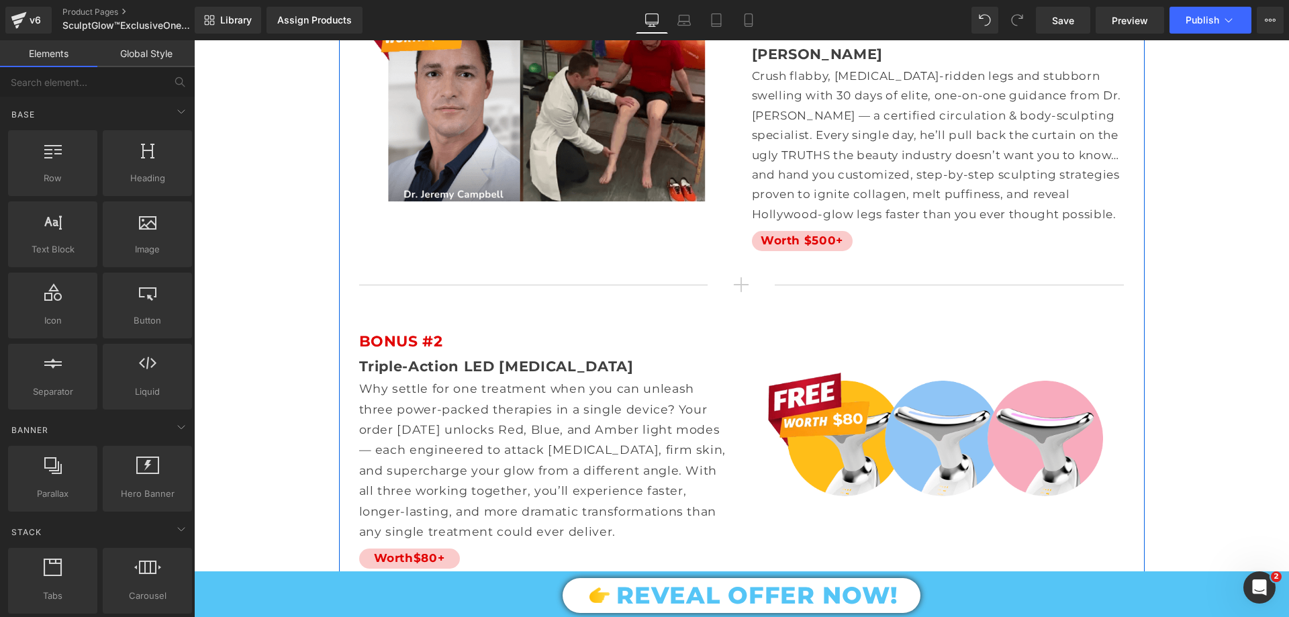
scroll to position [7789, 0]
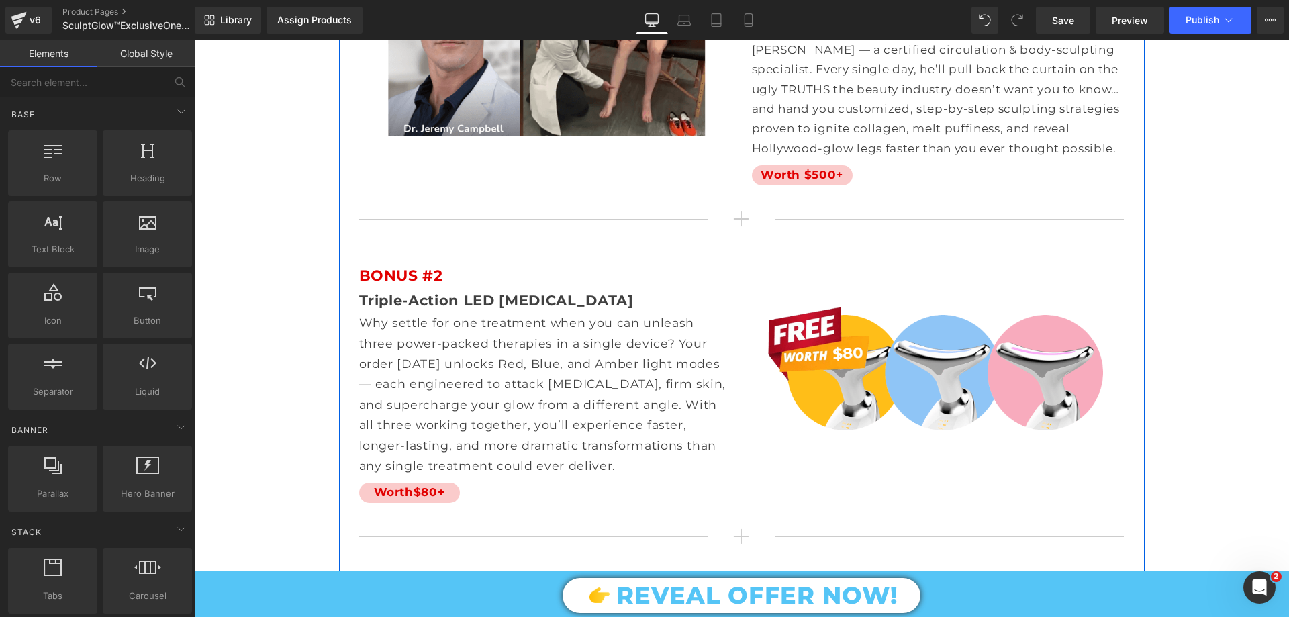
click at [477, 348] on p "Why settle for one treatment when you can unleash three power-packed therapies …" at bounding box center [545, 394] width 373 height 163
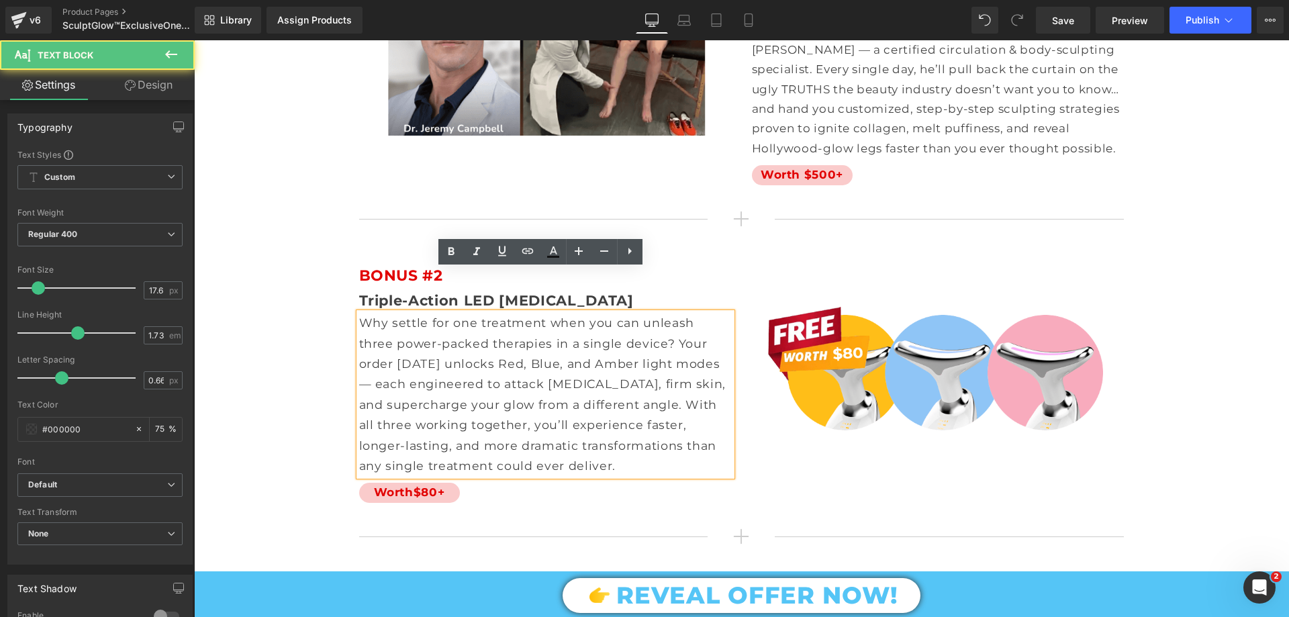
click at [477, 348] on p "Why settle for one treatment when you can unleash three power-packed therapies …" at bounding box center [545, 394] width 373 height 163
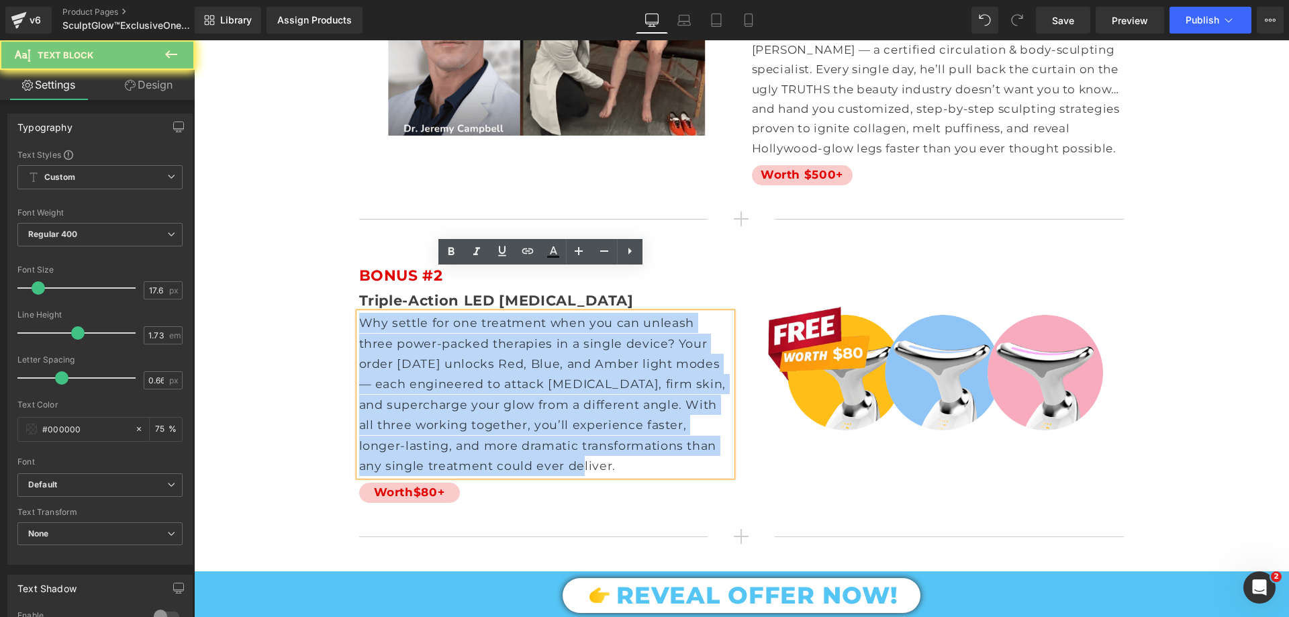
click at [477, 348] on p "Why settle for one treatment when you can unleash three power-packed therapies …" at bounding box center [545, 394] width 373 height 163
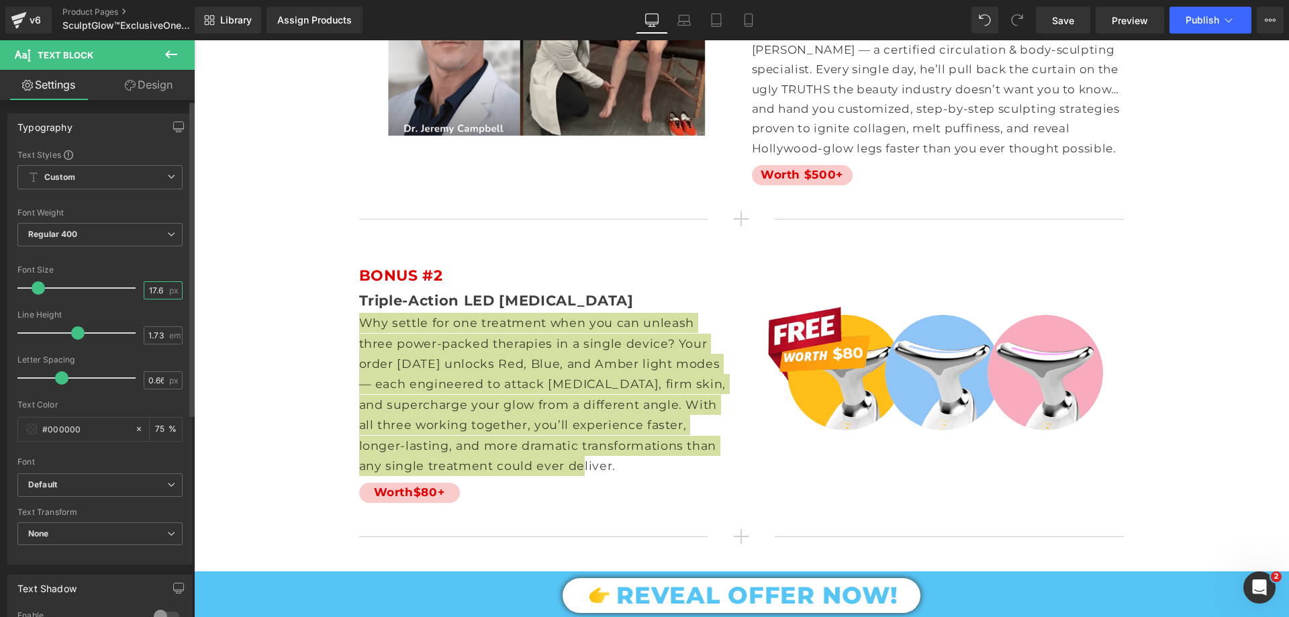
click at [148, 291] on input "17.6" at bounding box center [156, 290] width 24 height 17
type input "17"
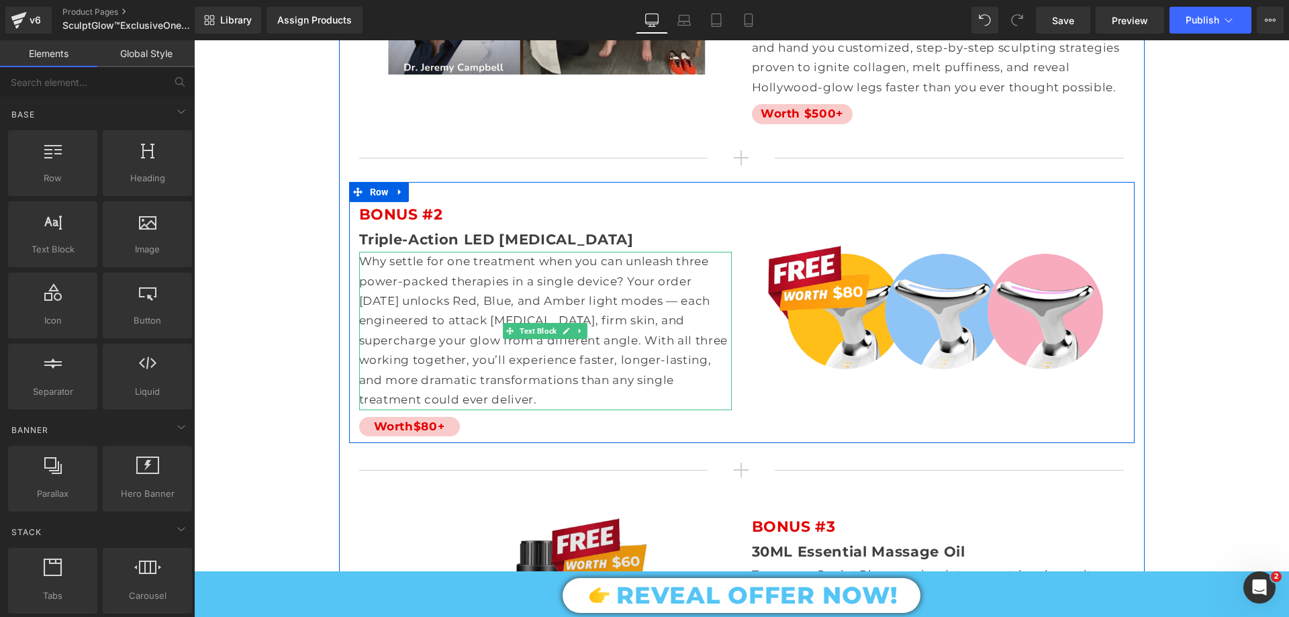
scroll to position [8058, 0]
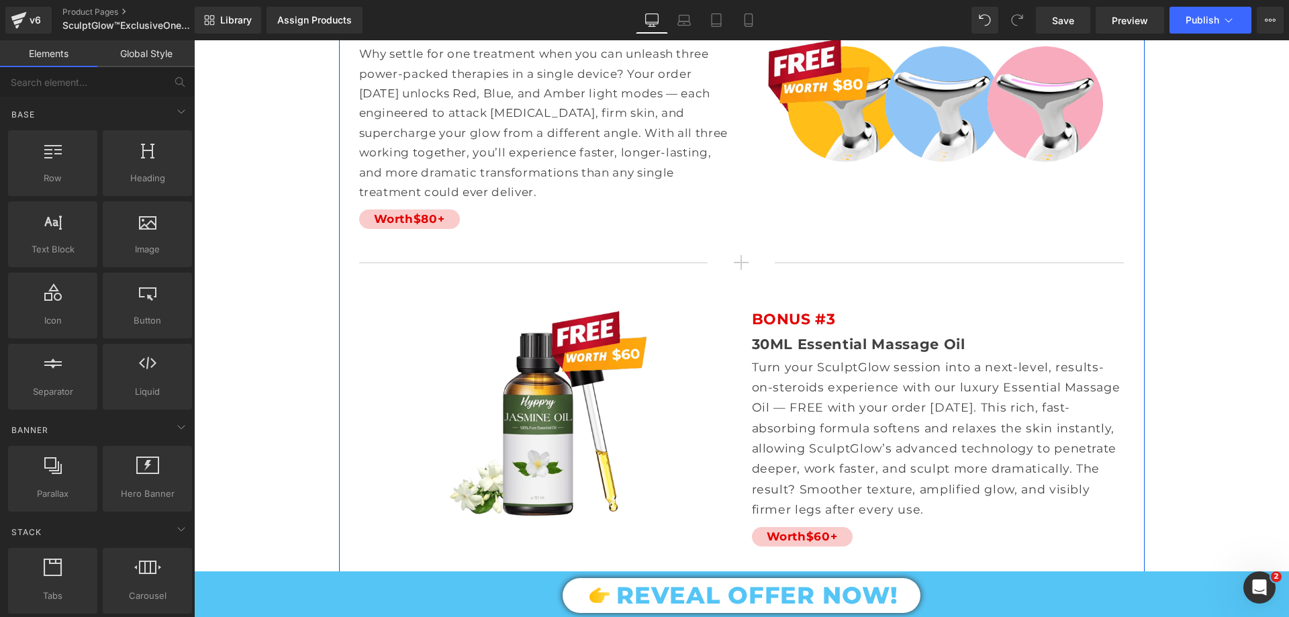
click at [814, 384] on p "Turn your SculptGlow session into a next-level, results-on-steroids experience …" at bounding box center [938, 438] width 373 height 163
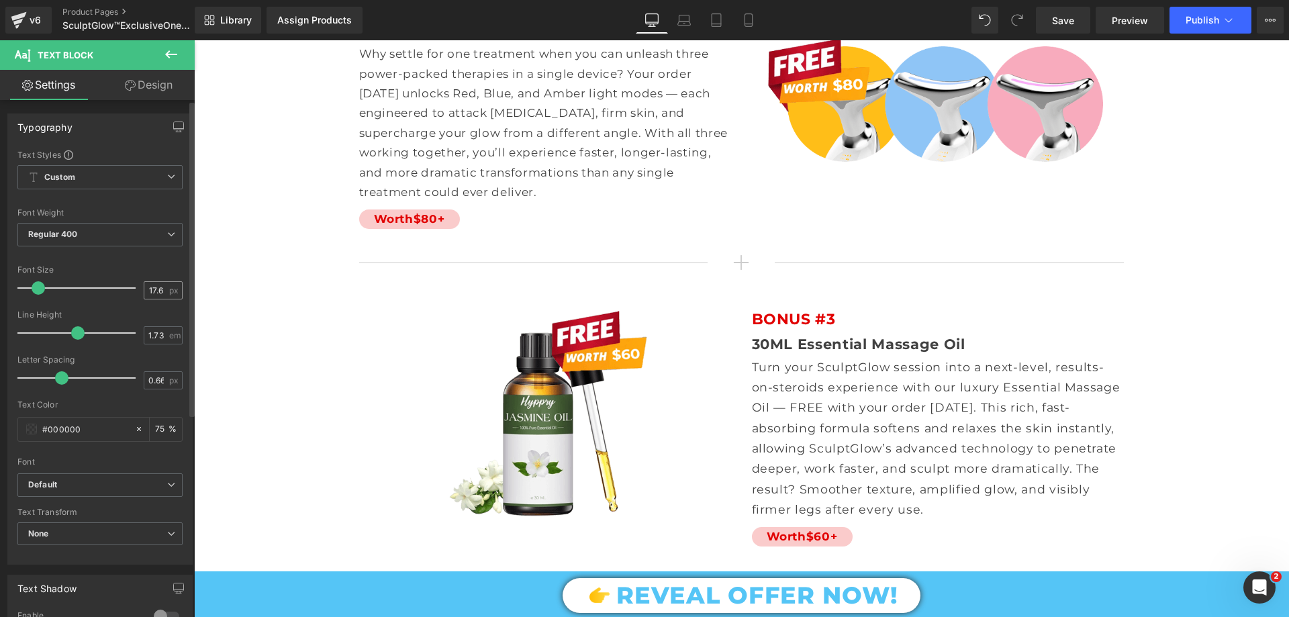
click at [146, 287] on input "17.6" at bounding box center [156, 290] width 24 height 17
type input "17"
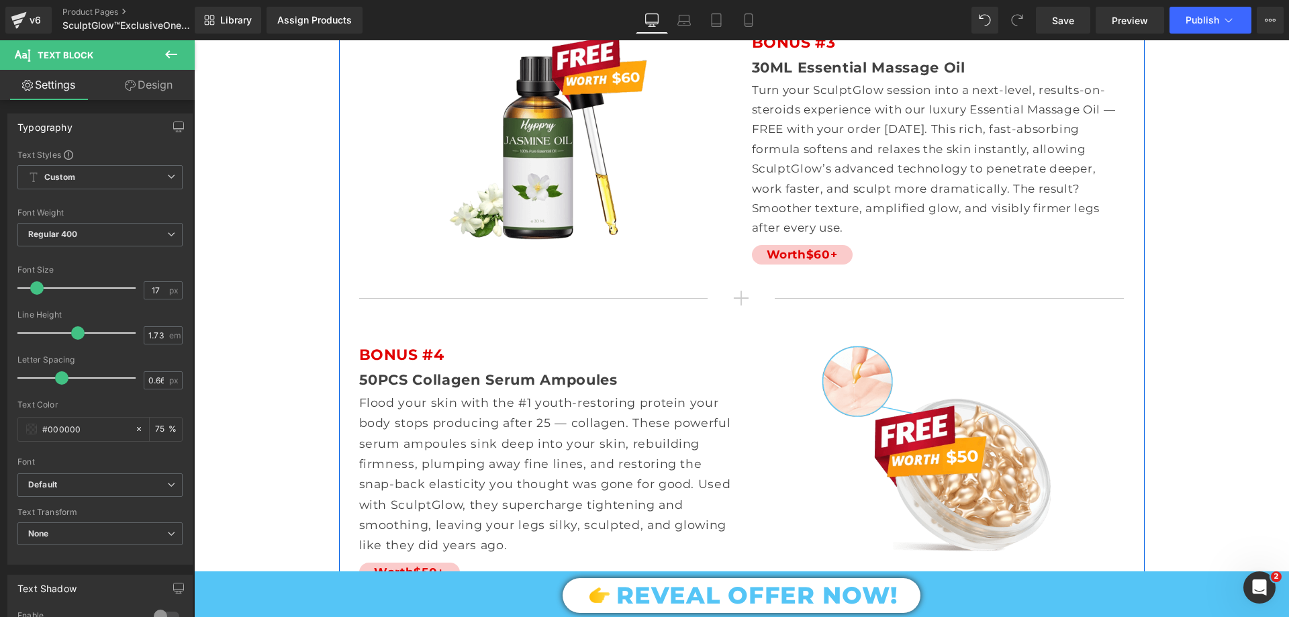
scroll to position [8393, 0]
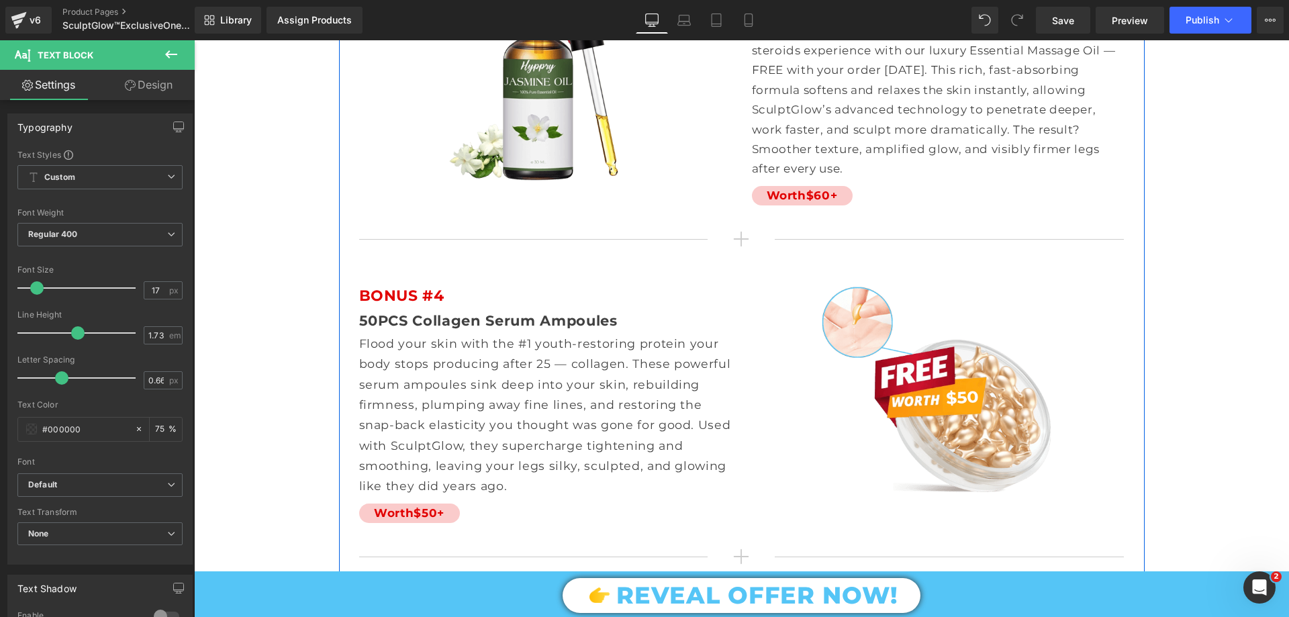
click at [462, 338] on p "Flood your skin with the #1 youth-restoring protein your body stops producing a…" at bounding box center [545, 415] width 373 height 163
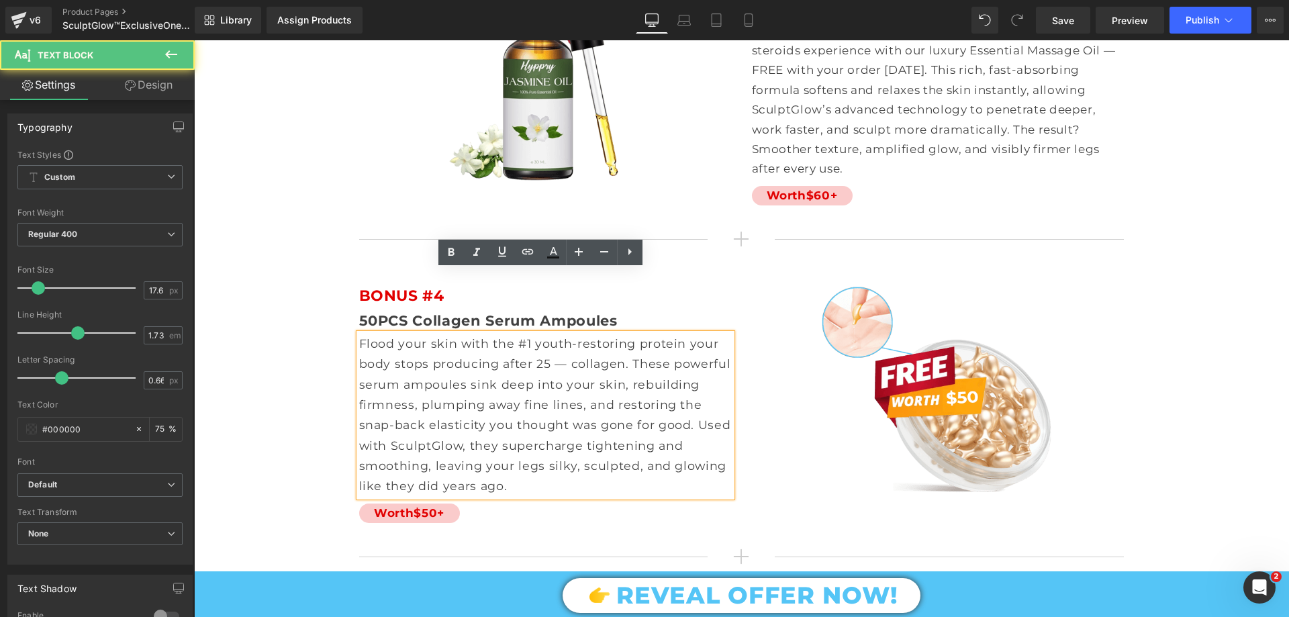
click at [462, 338] on p "Flood your skin with the #1 youth-restoring protein your body stops producing a…" at bounding box center [545, 415] width 373 height 163
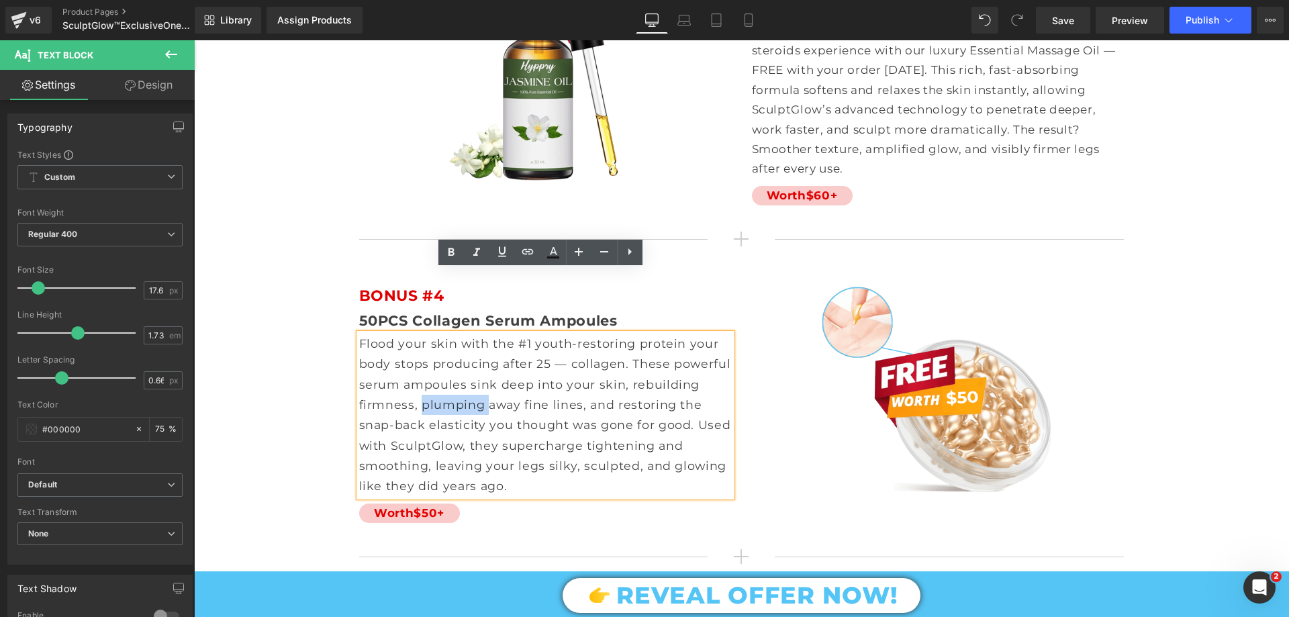
click at [462, 338] on p "Flood your skin with the #1 youth-restoring protein your body stops producing a…" at bounding box center [545, 415] width 373 height 163
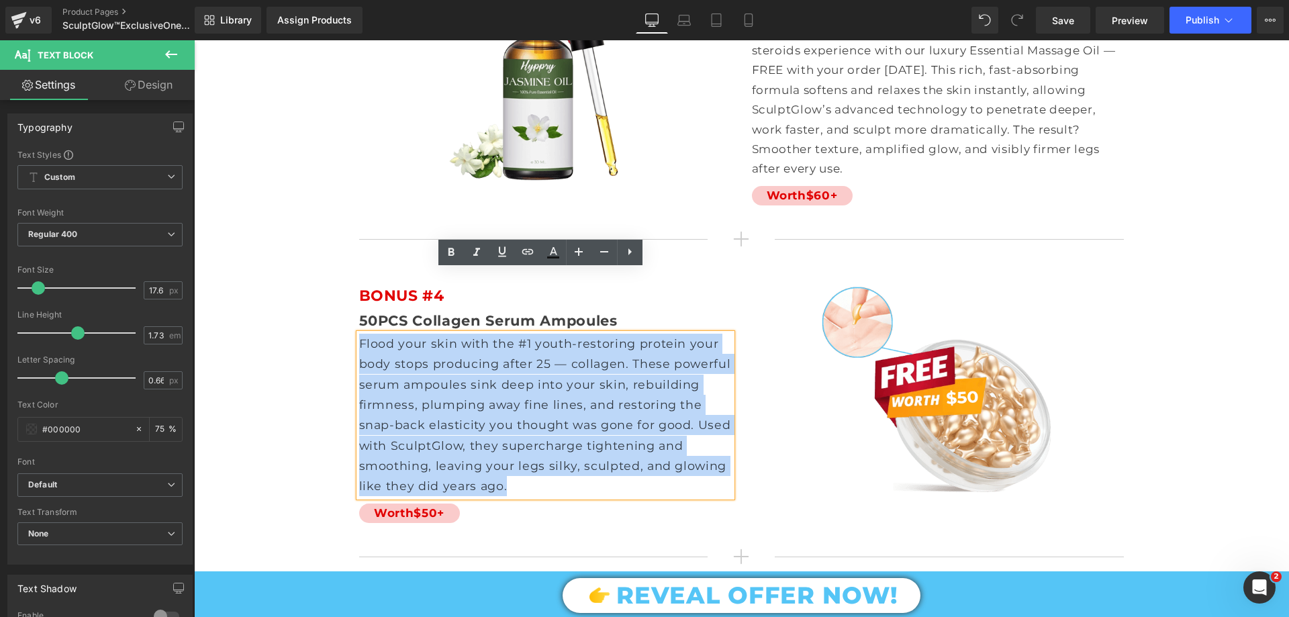
click at [462, 338] on p "Flood your skin with the #1 youth-restoring protein your body stops producing a…" at bounding box center [545, 415] width 373 height 163
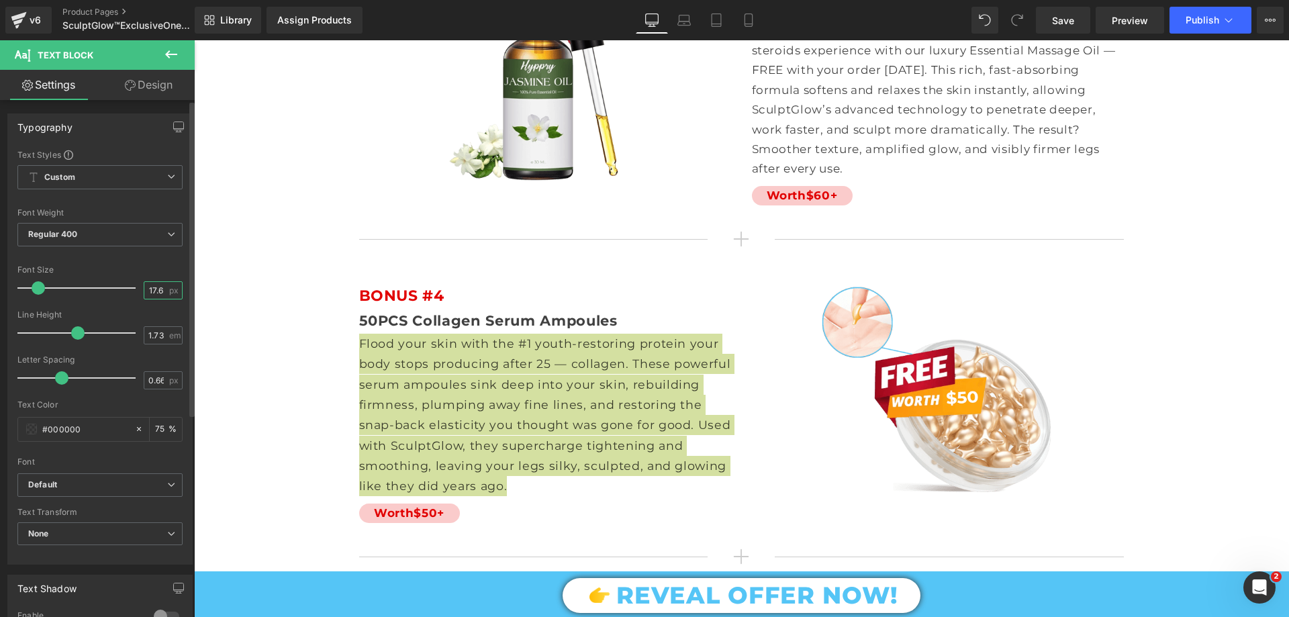
click at [150, 287] on input "17.6" at bounding box center [156, 290] width 24 height 17
type input "17"
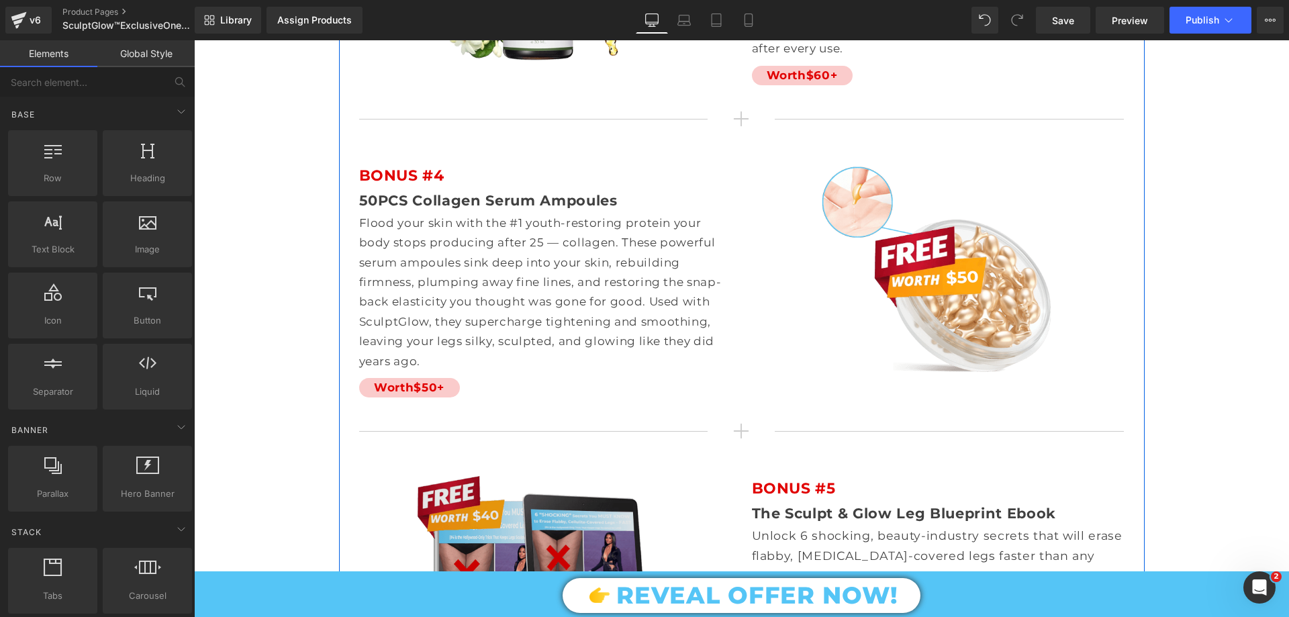
scroll to position [8662, 0]
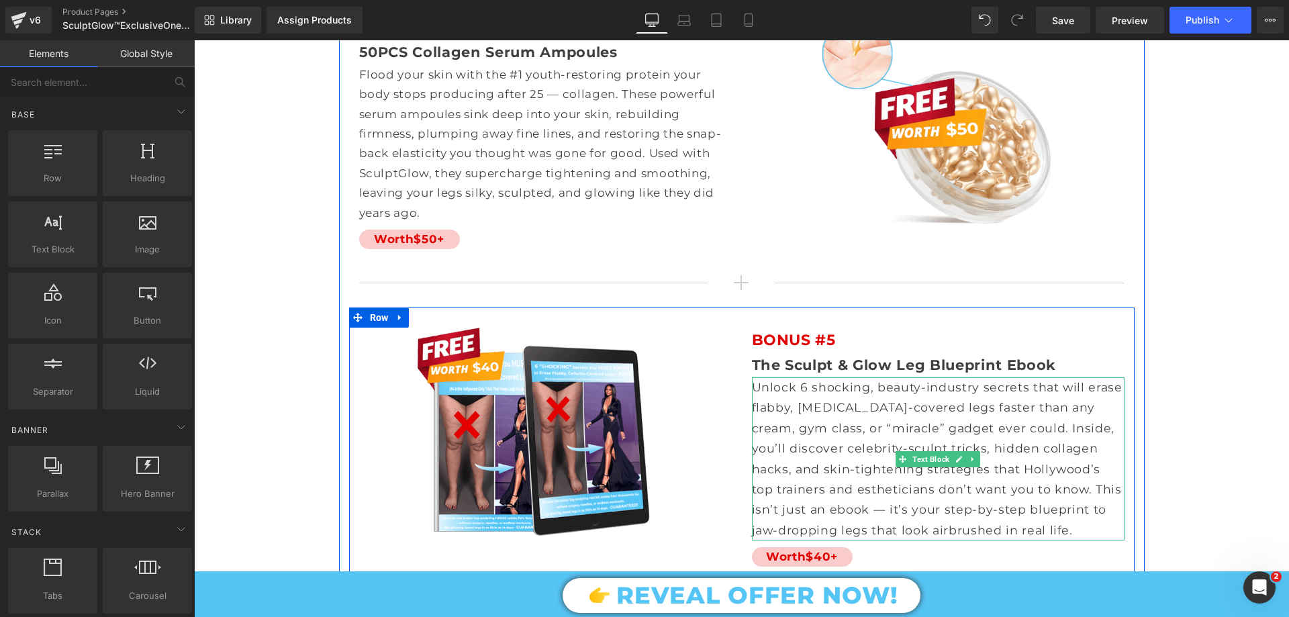
click at [857, 404] on p "Unlock 6 shocking, beauty-industry secrets that will erase flabby, [MEDICAL_DAT…" at bounding box center [938, 458] width 373 height 163
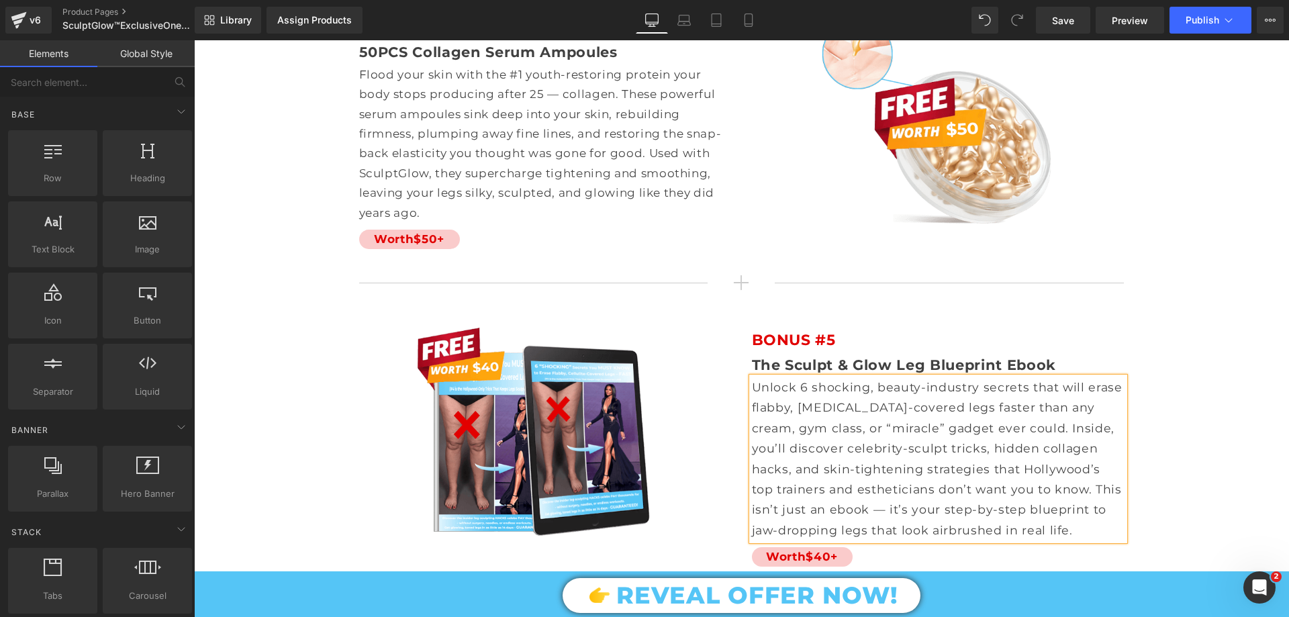
click at [857, 404] on p "Unlock 6 shocking, beauty-industry secrets that will erase flabby, [MEDICAL_DAT…" at bounding box center [938, 458] width 373 height 163
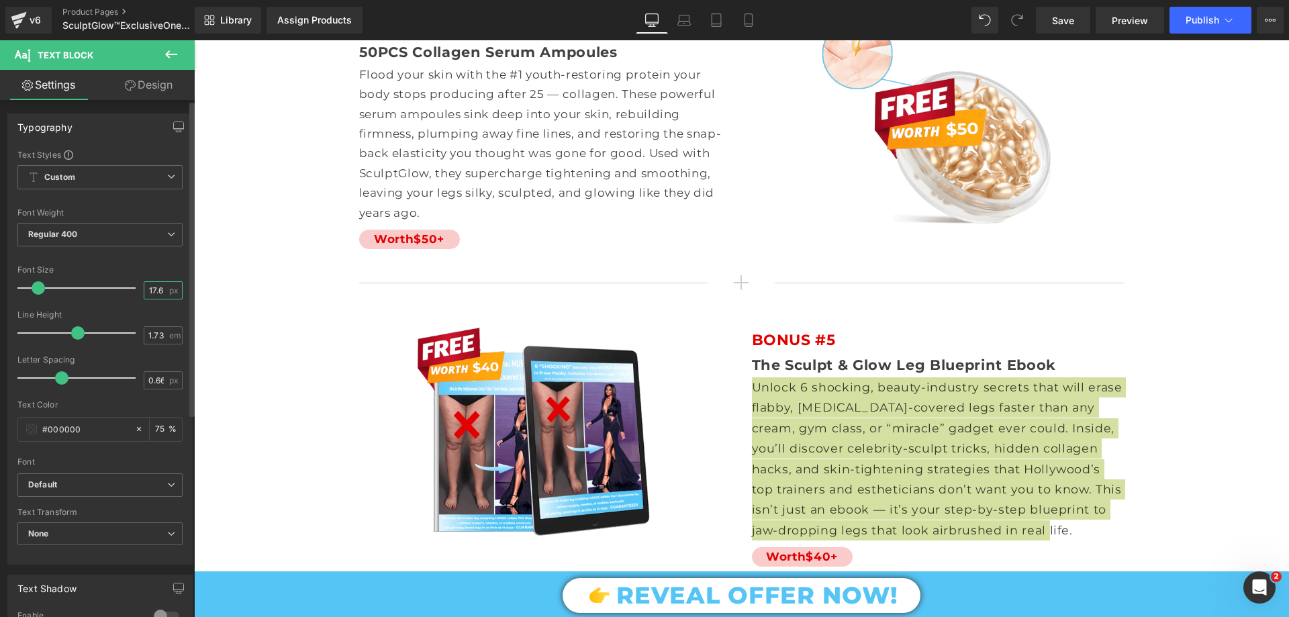
click at [153, 290] on input "17.6" at bounding box center [156, 290] width 24 height 17
type input "17"
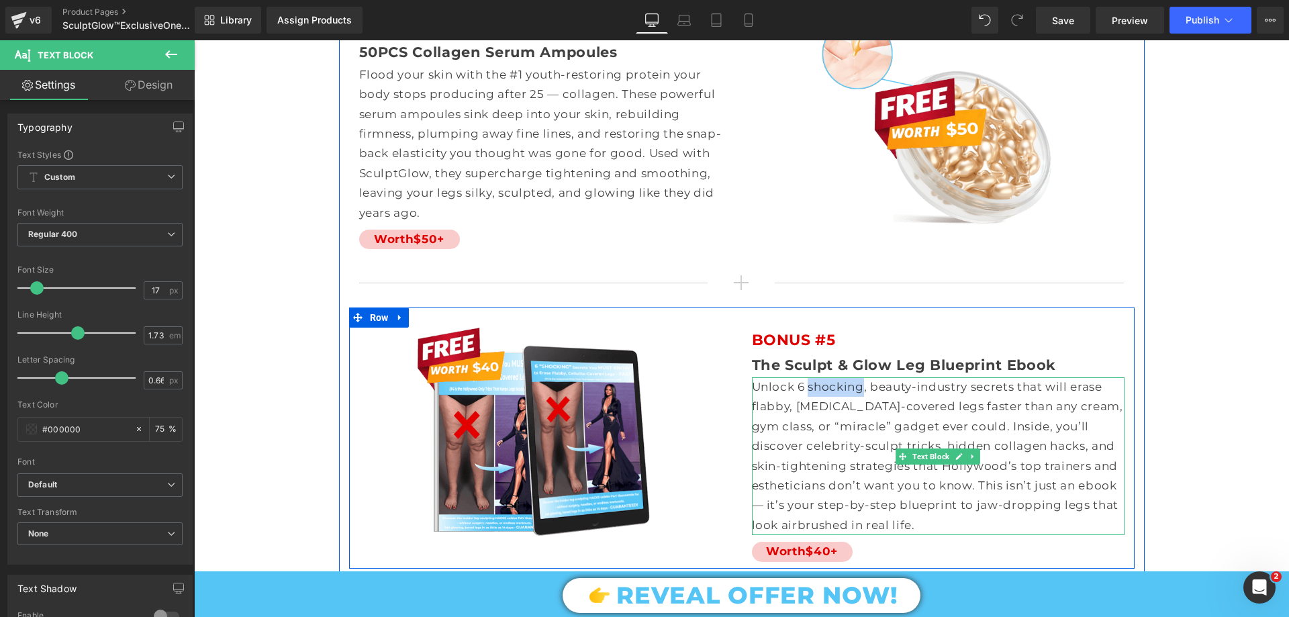
drag, startPoint x: 805, startPoint y: 323, endPoint x: 857, endPoint y: 325, distance: 52.4
click at [857, 377] on p "Unlock 6 shocking, beauty-industry secrets that will erase flabby, [MEDICAL_DAT…" at bounding box center [938, 456] width 373 height 158
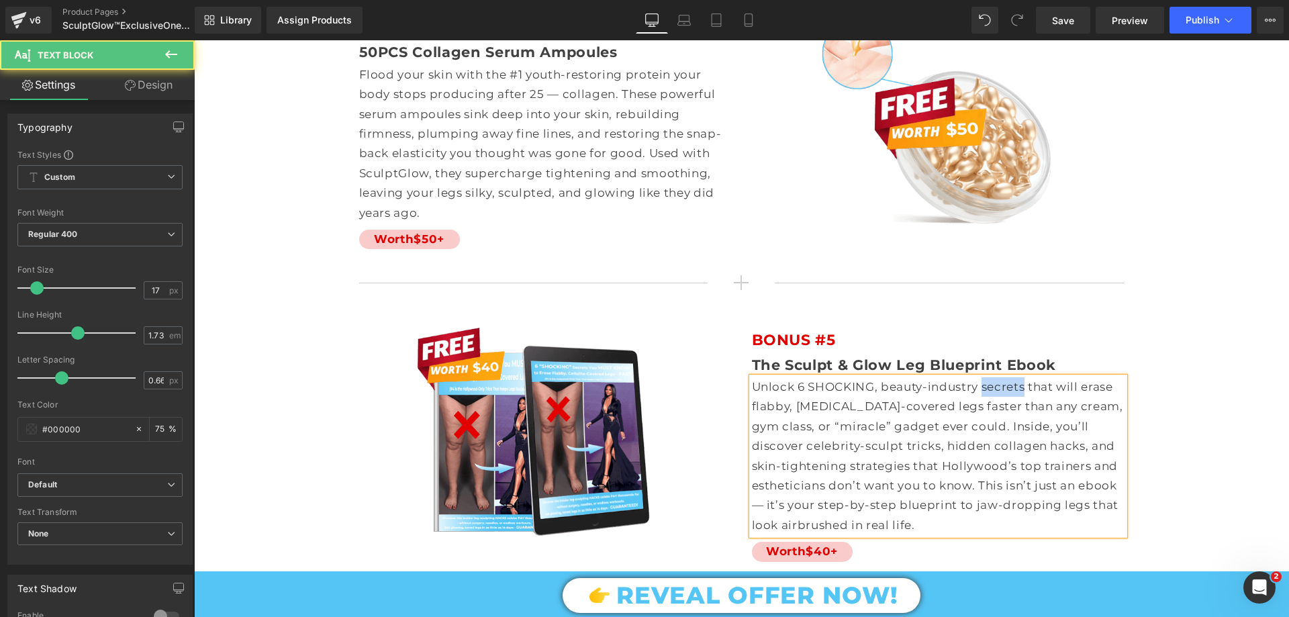
drag, startPoint x: 979, startPoint y: 324, endPoint x: 1021, endPoint y: 327, distance: 41.8
click at [1021, 377] on p "Unlock 6 SHOCKING, beauty-industry secrets that will erase flabby, [MEDICAL_DAT…" at bounding box center [938, 456] width 373 height 158
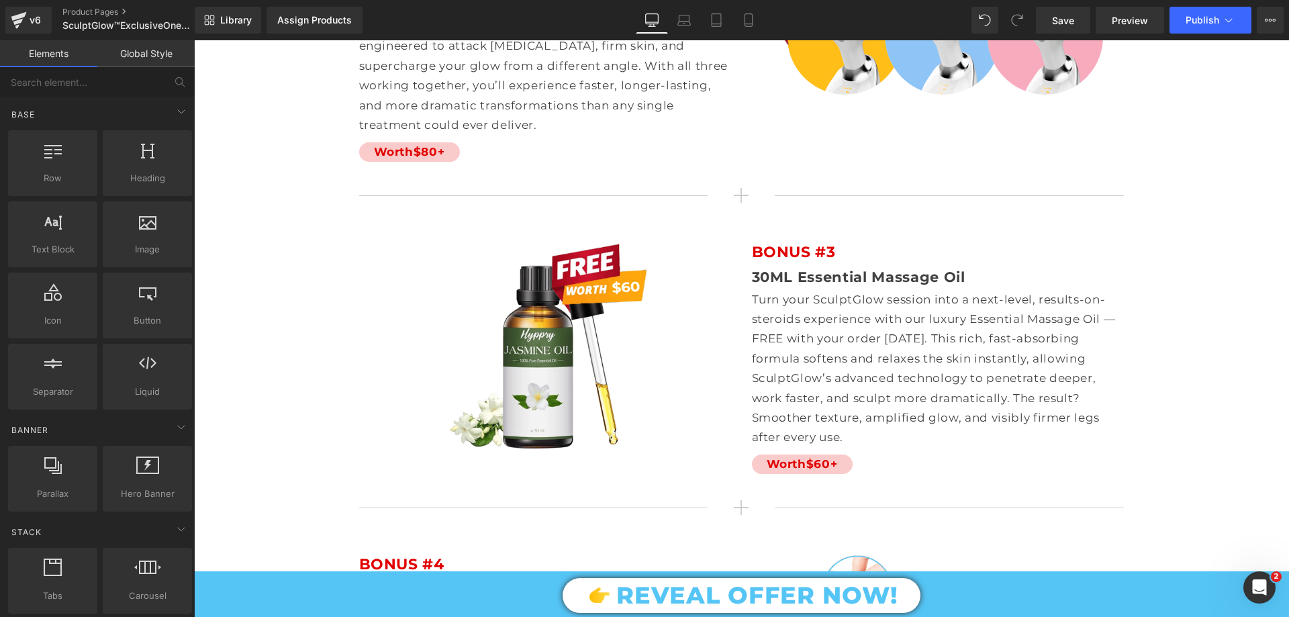
scroll to position [8729, 0]
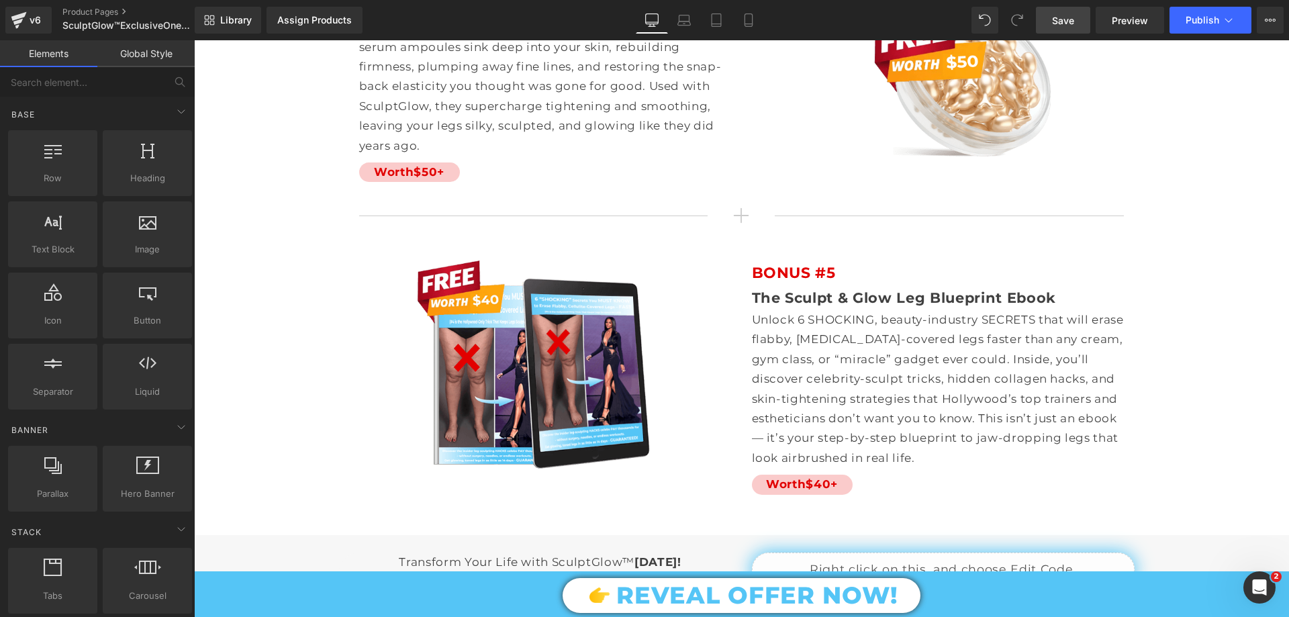
click at [1060, 14] on span "Save" at bounding box center [1063, 20] width 22 height 14
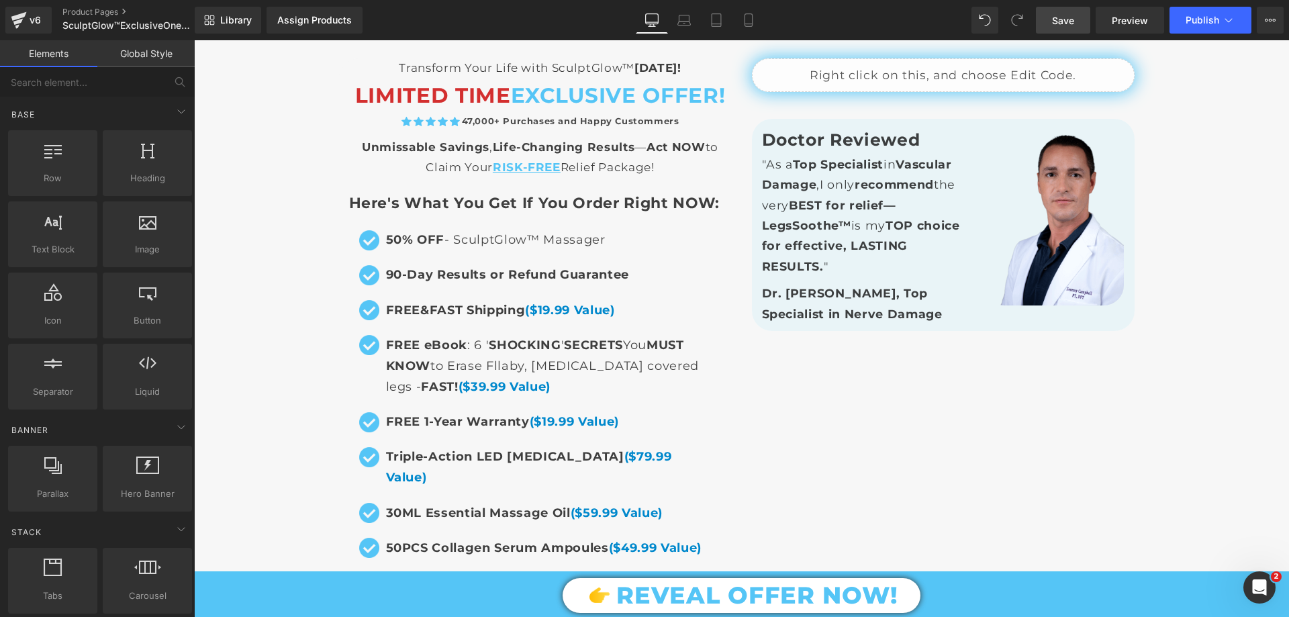
scroll to position [9199, 0]
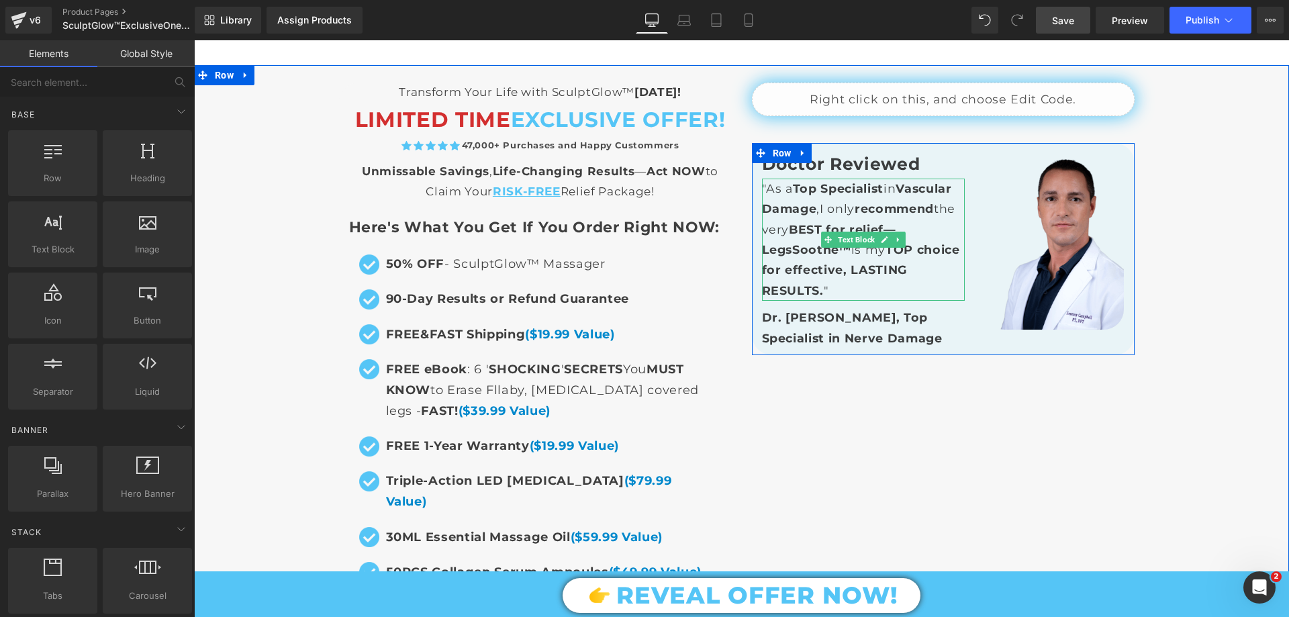
click at [793, 181] on strong "Top Specialist" at bounding box center [838, 188] width 91 height 14
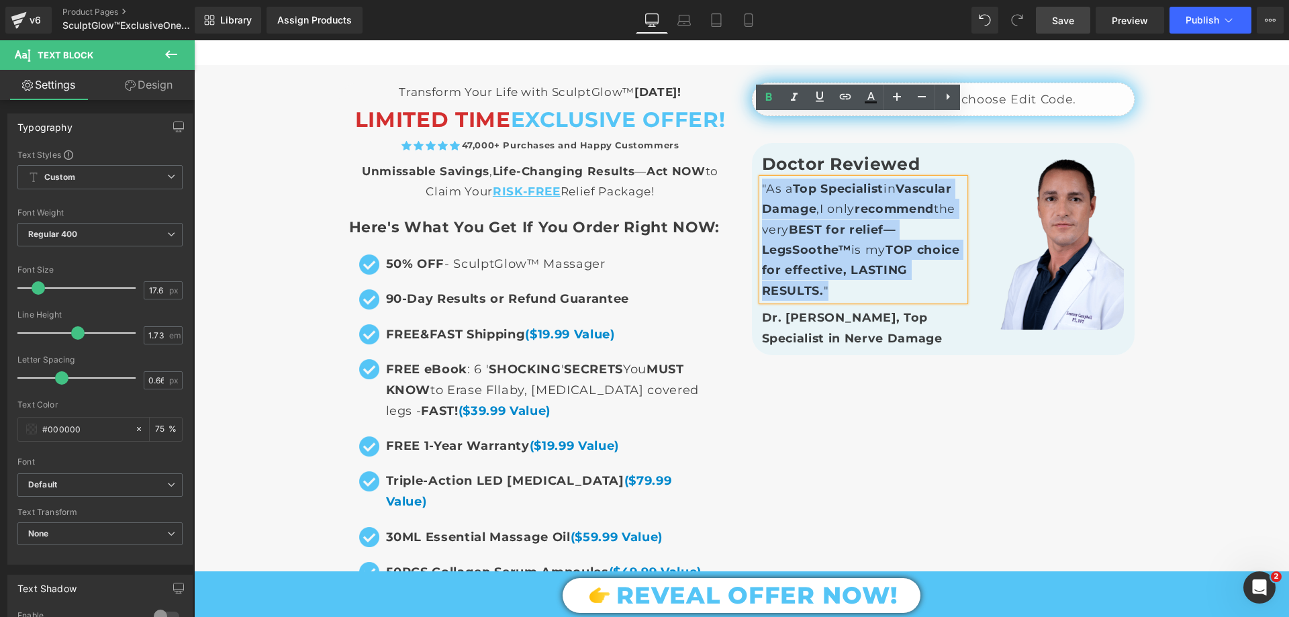
drag, startPoint x: 758, startPoint y: 122, endPoint x: 859, endPoint y: 226, distance: 145.3
click at [859, 226] on p ""As a Top Specialist in Vascular Damage , I only recommend the very BEST for re…" at bounding box center [863, 240] width 203 height 122
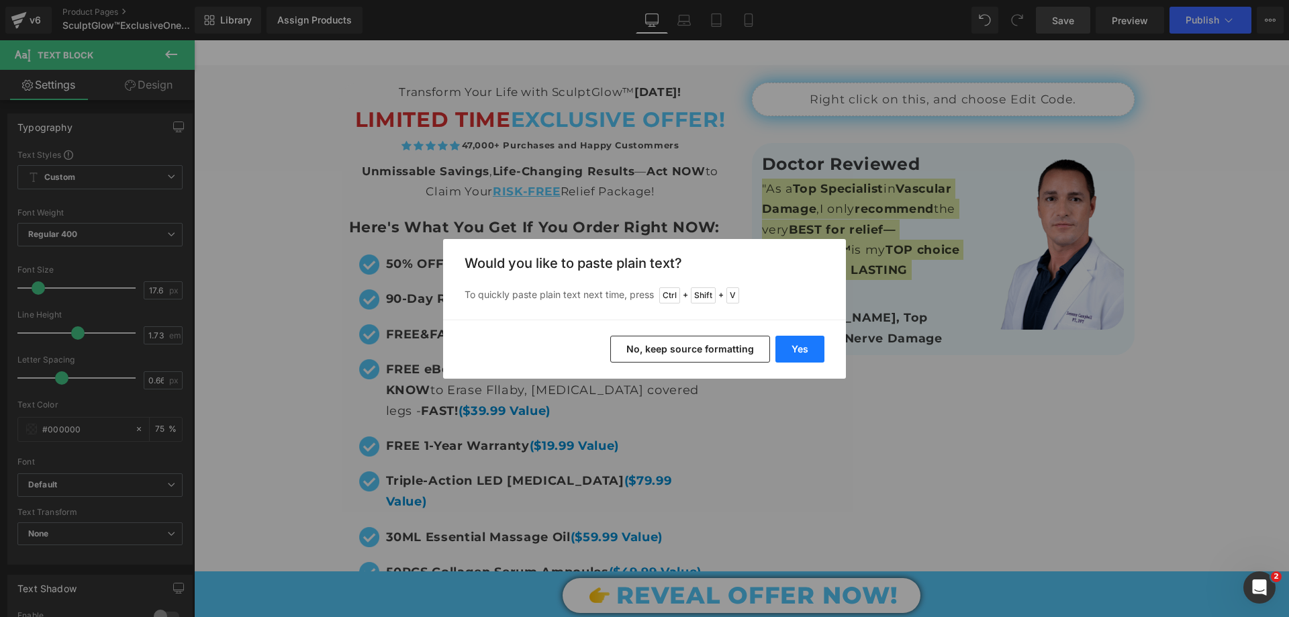
click at [815, 340] on button "Yes" at bounding box center [800, 349] width 49 height 27
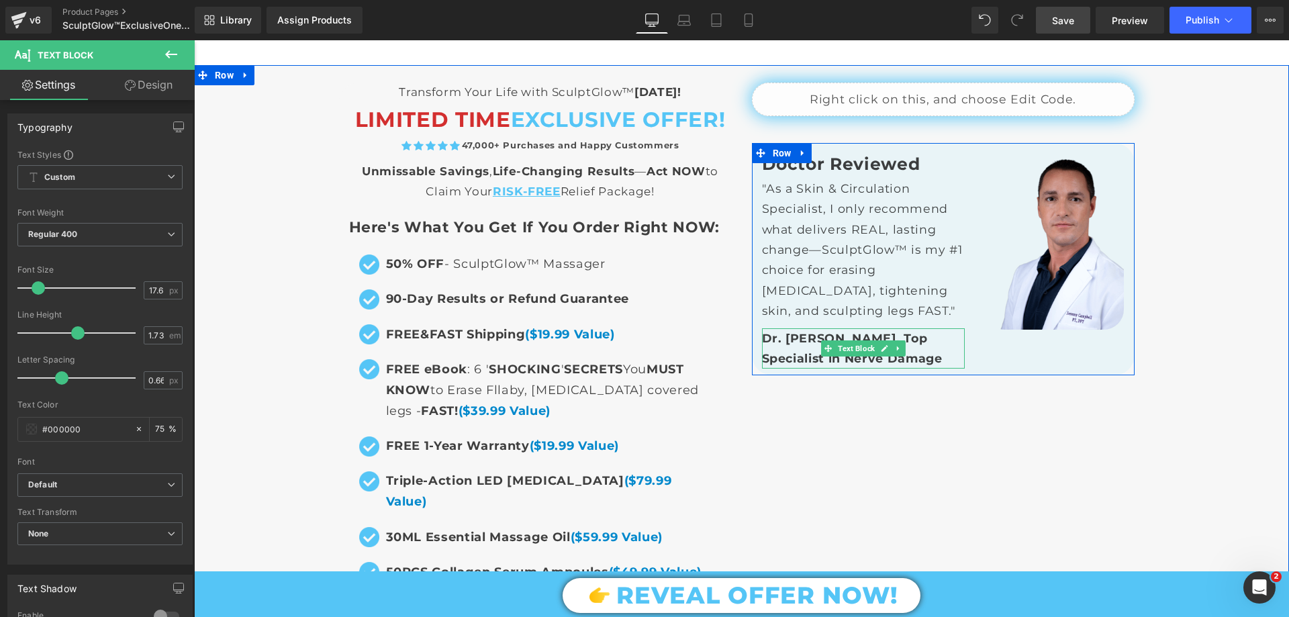
click at [807, 331] on strong "Dr. [PERSON_NAME], Top Specialist in Nerve Damage" at bounding box center [852, 348] width 181 height 34
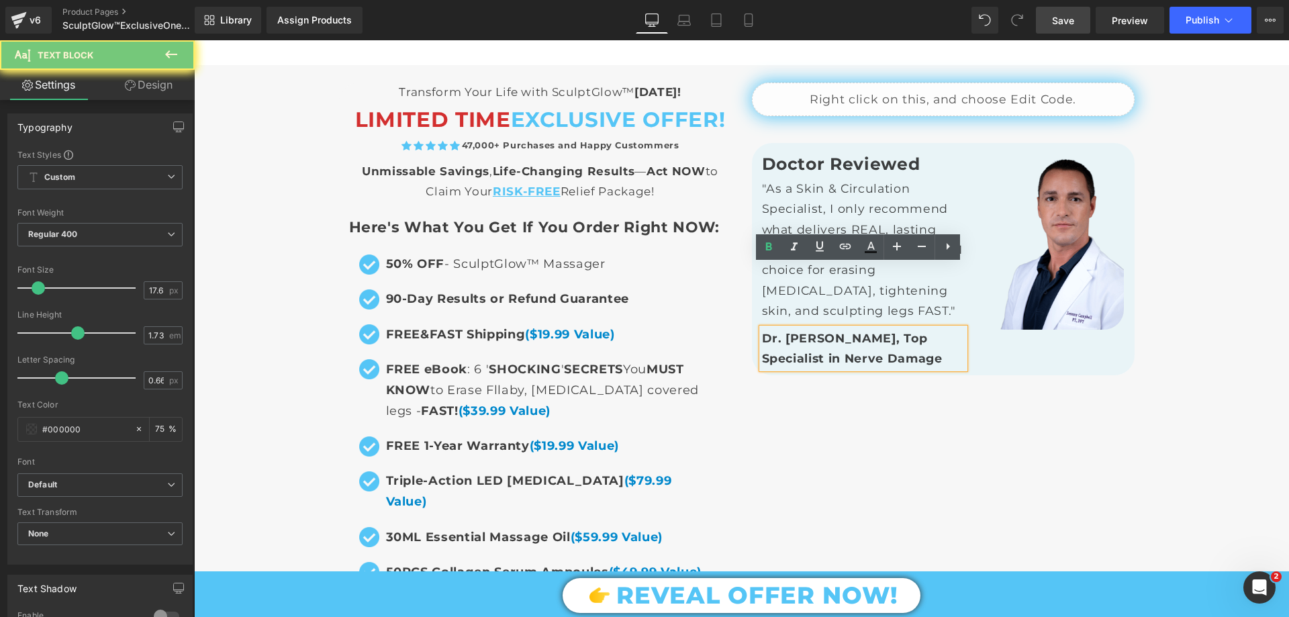
click at [807, 331] on strong "Dr. [PERSON_NAME], Top Specialist in Nerve Damage" at bounding box center [852, 348] width 181 height 34
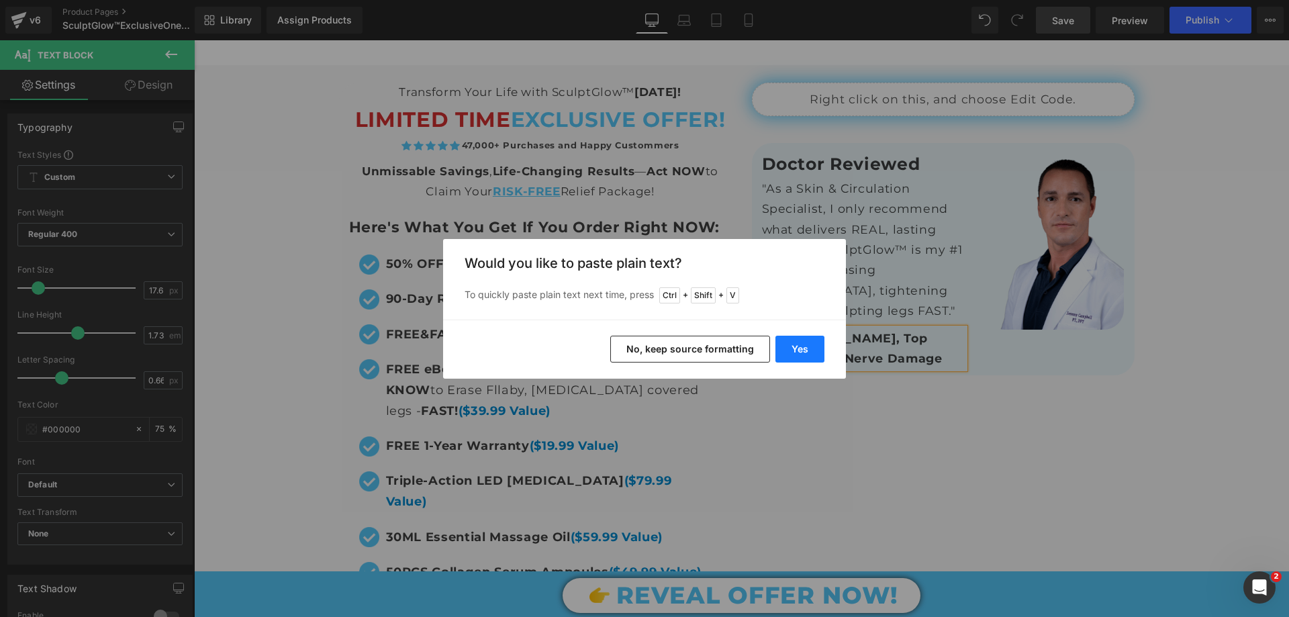
click at [795, 349] on button "Yes" at bounding box center [800, 349] width 49 height 27
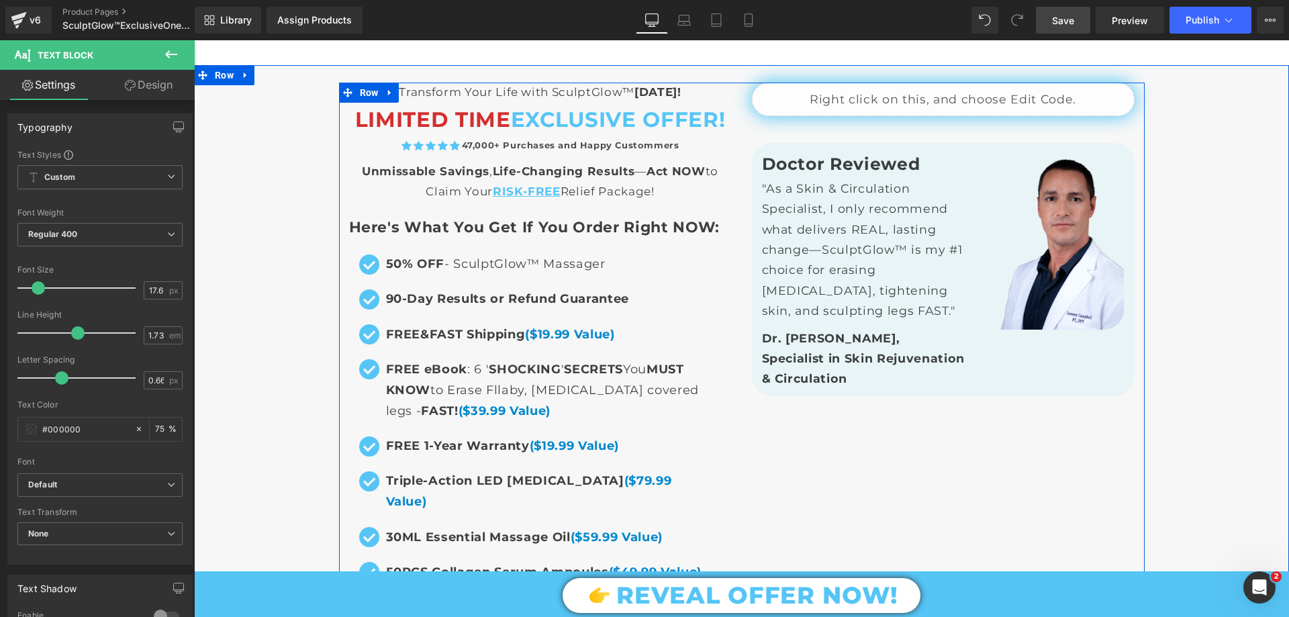
click at [803, 408] on div "Liquid Transform Your Life with SculptGlow™ [DATE]! Text Block LIMITED TIME EXC…" at bounding box center [742, 464] width 806 height 762
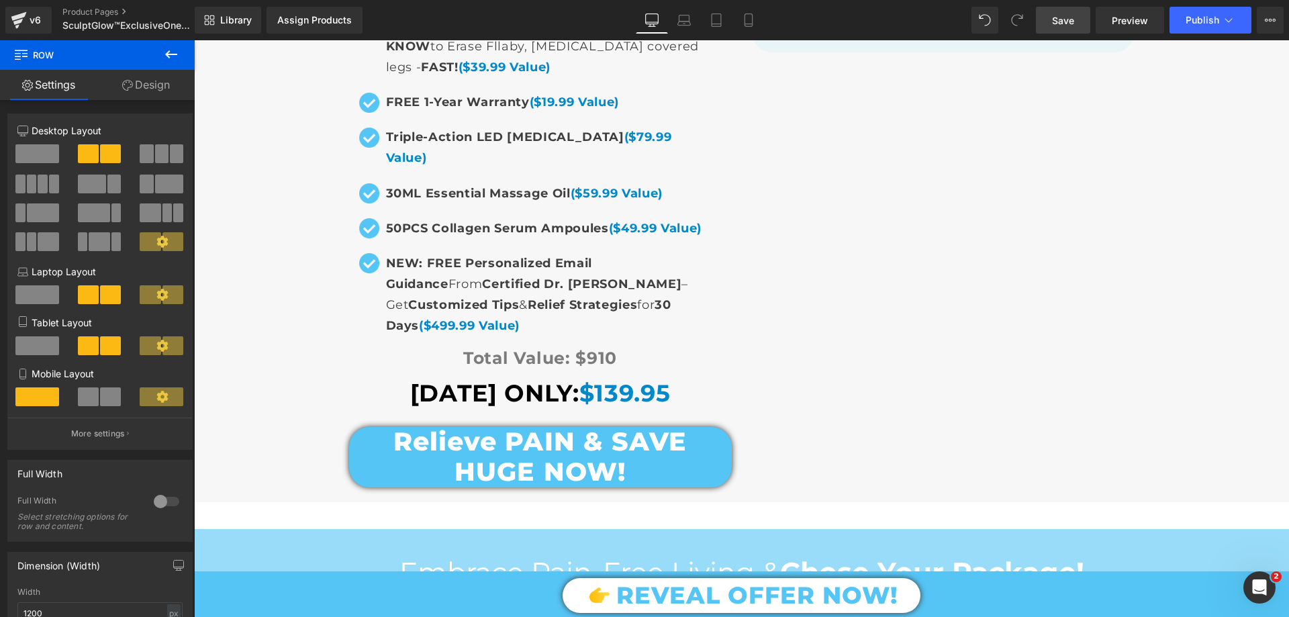
scroll to position [9407, 0]
